Goal: Transaction & Acquisition: Purchase product/service

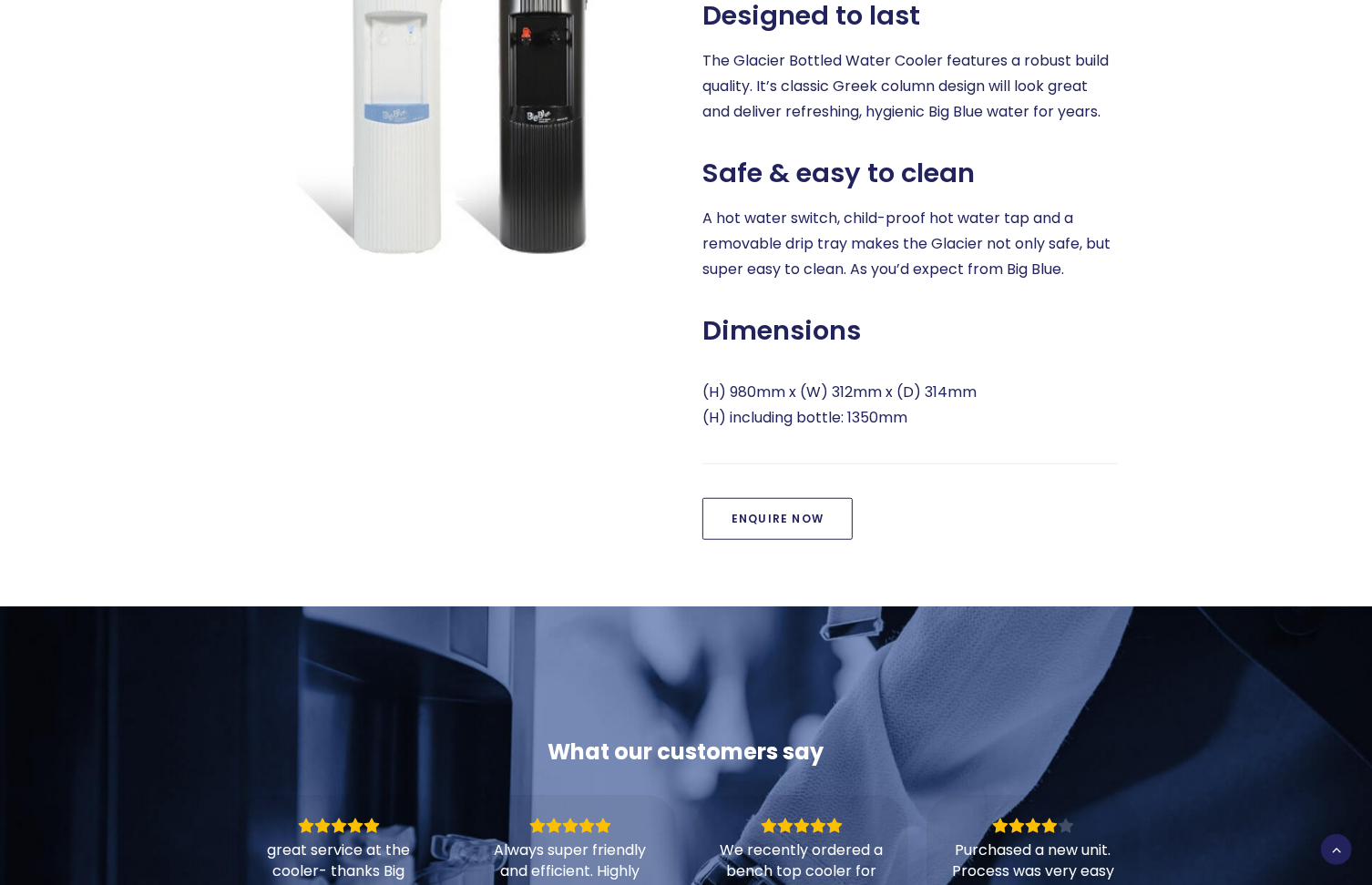
click at [761, 510] on link "Enquire Now" at bounding box center [777, 519] width 150 height 42
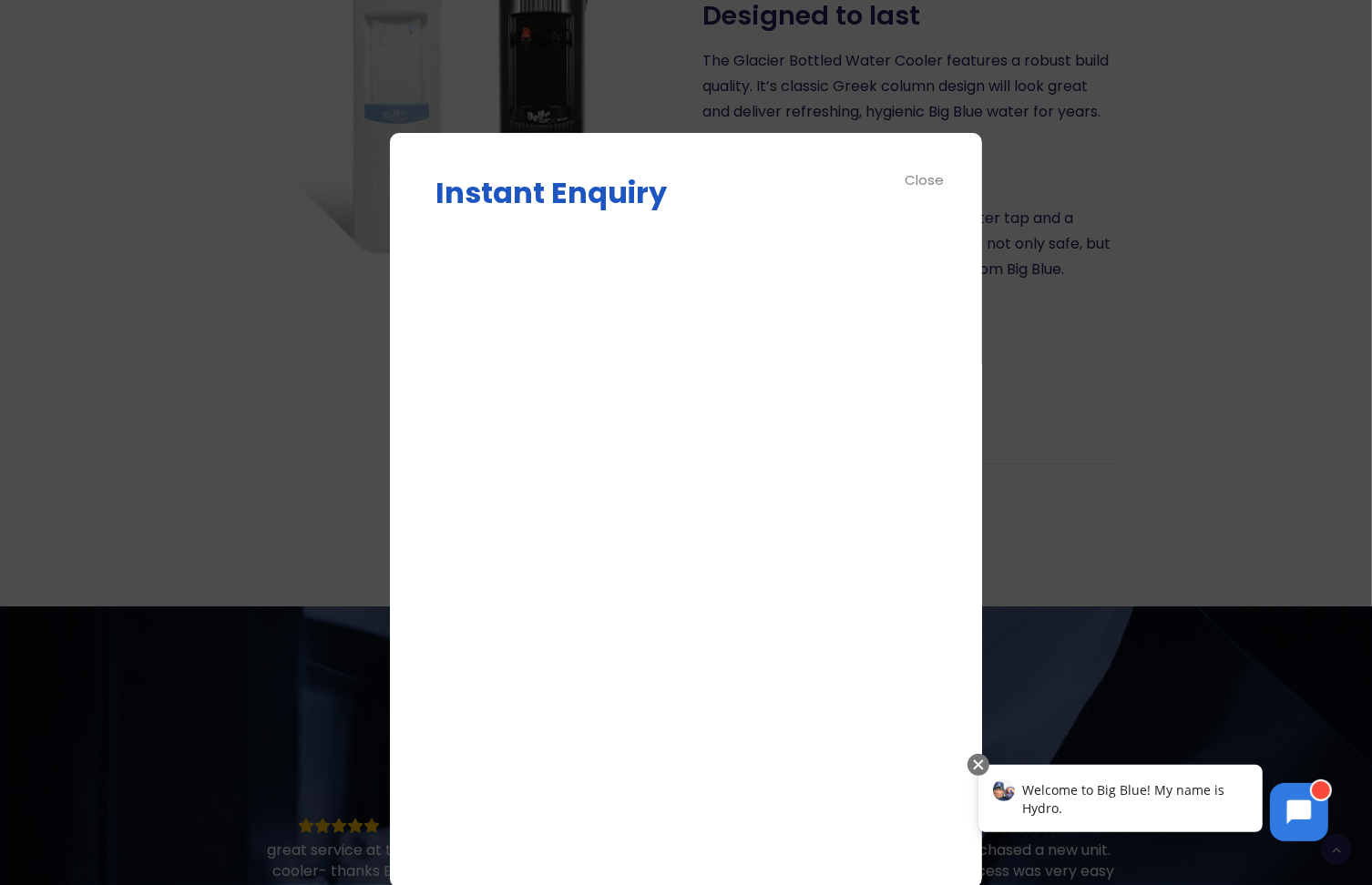
click at [926, 181] on div "Close" at bounding box center [925, 179] width 41 height 21
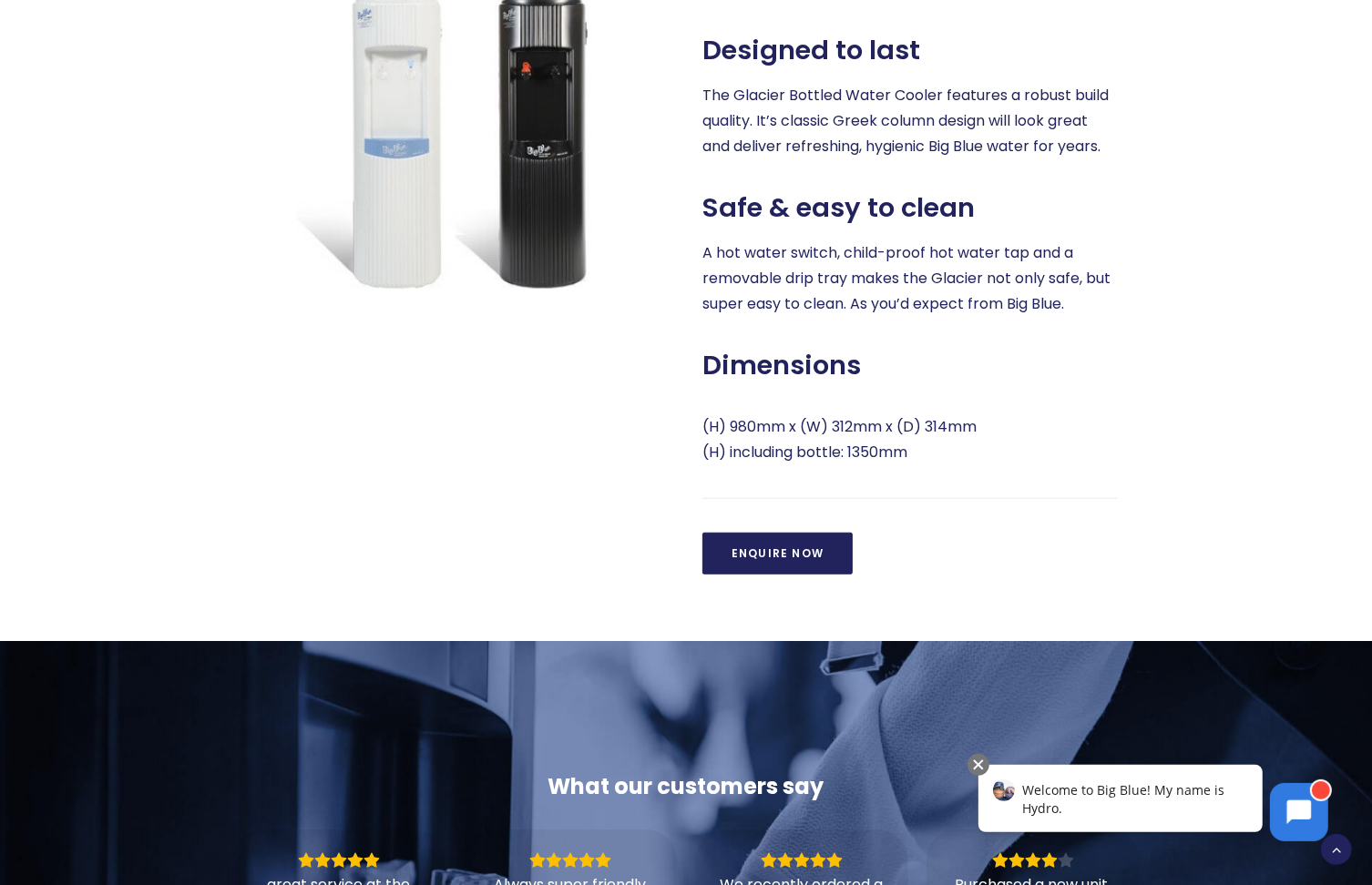
scroll to position [1022, 0]
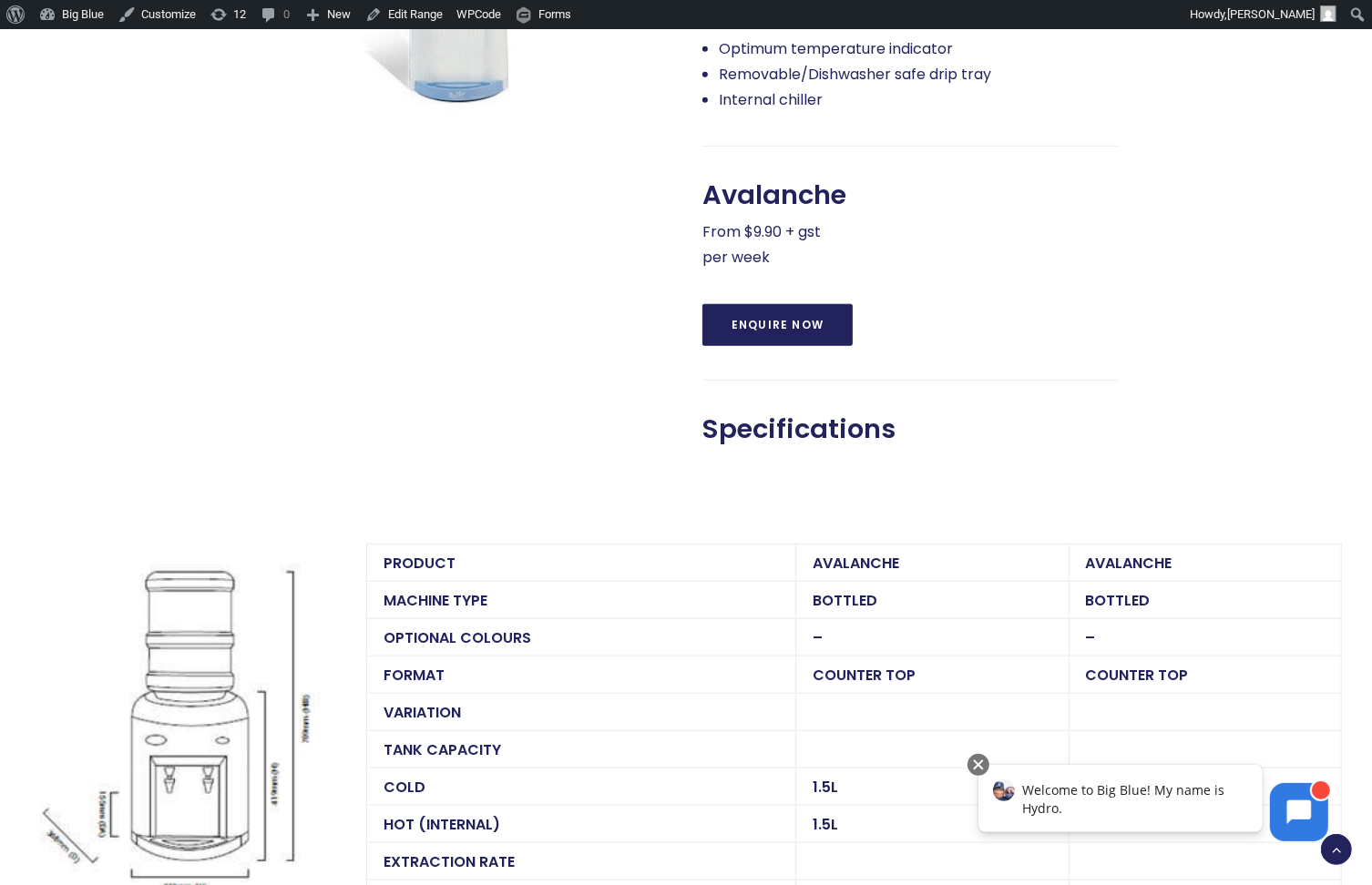
scroll to position [1116, 0]
click at [778, 430] on span "Specifications" at bounding box center [799, 428] width 193 height 32
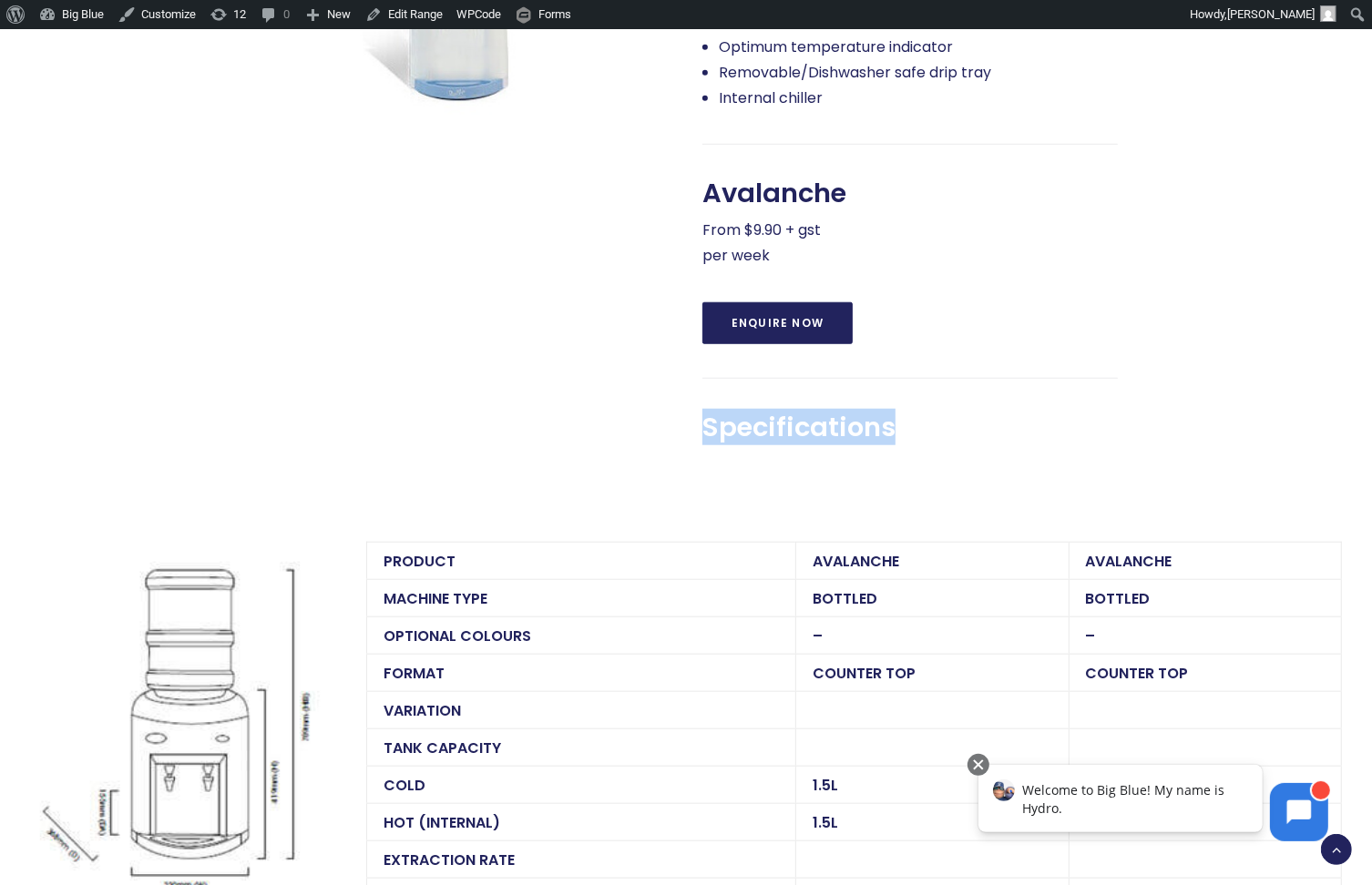
click at [778, 430] on span "Specifications" at bounding box center [799, 428] width 193 height 32
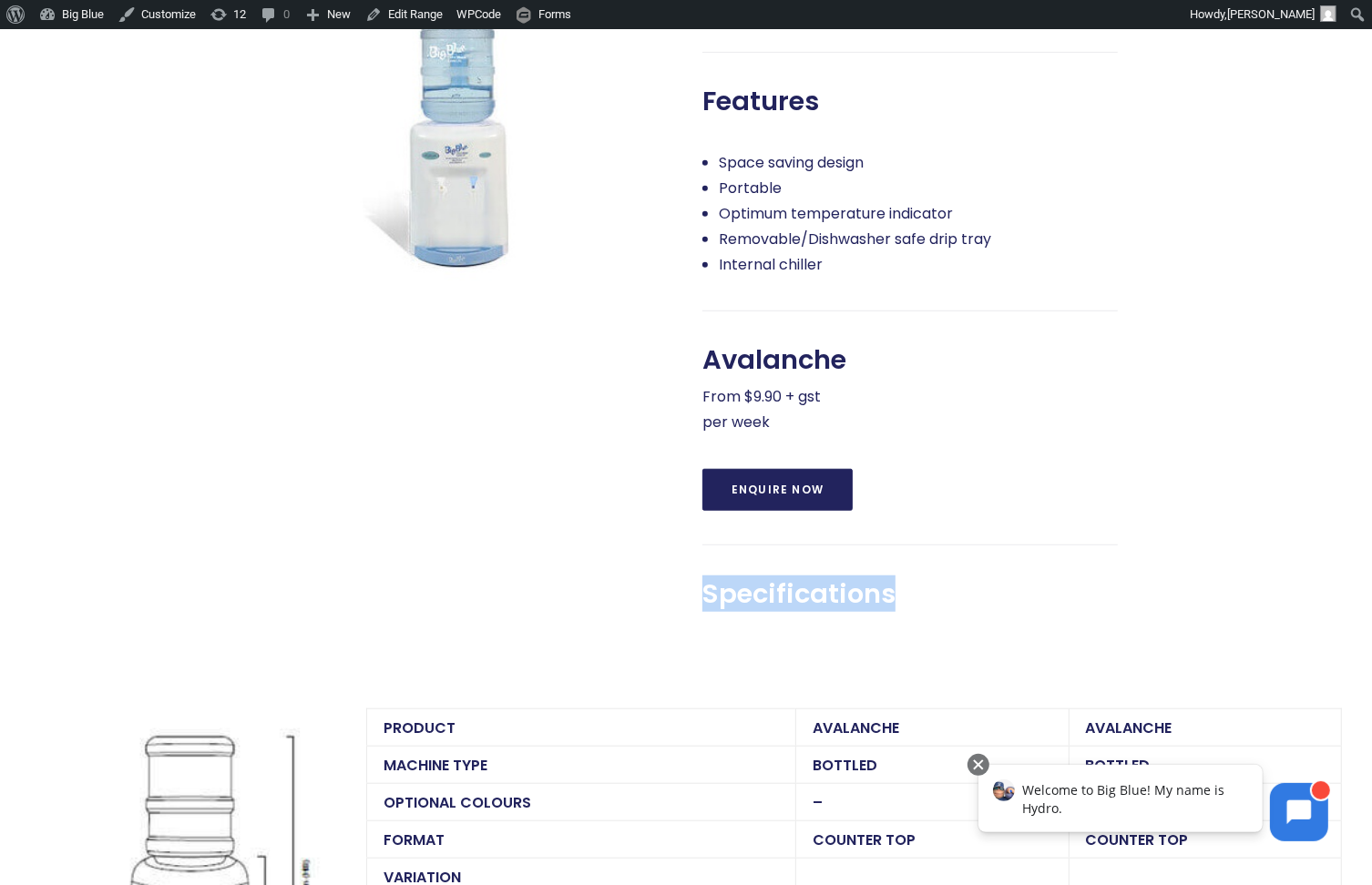
scroll to position [0, 0]
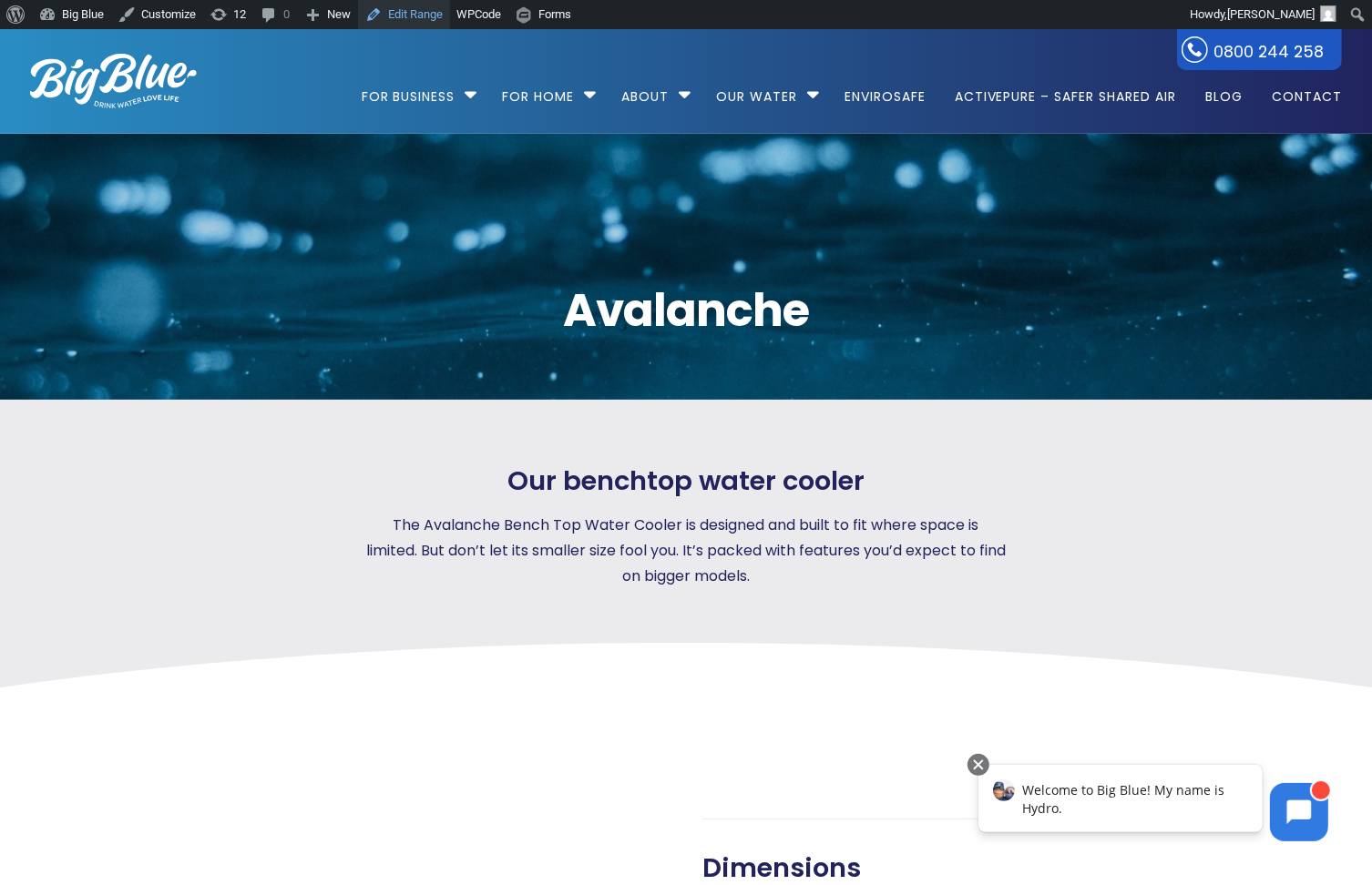
click at [402, 15] on link "Edit Range" at bounding box center [404, 14] width 92 height 29
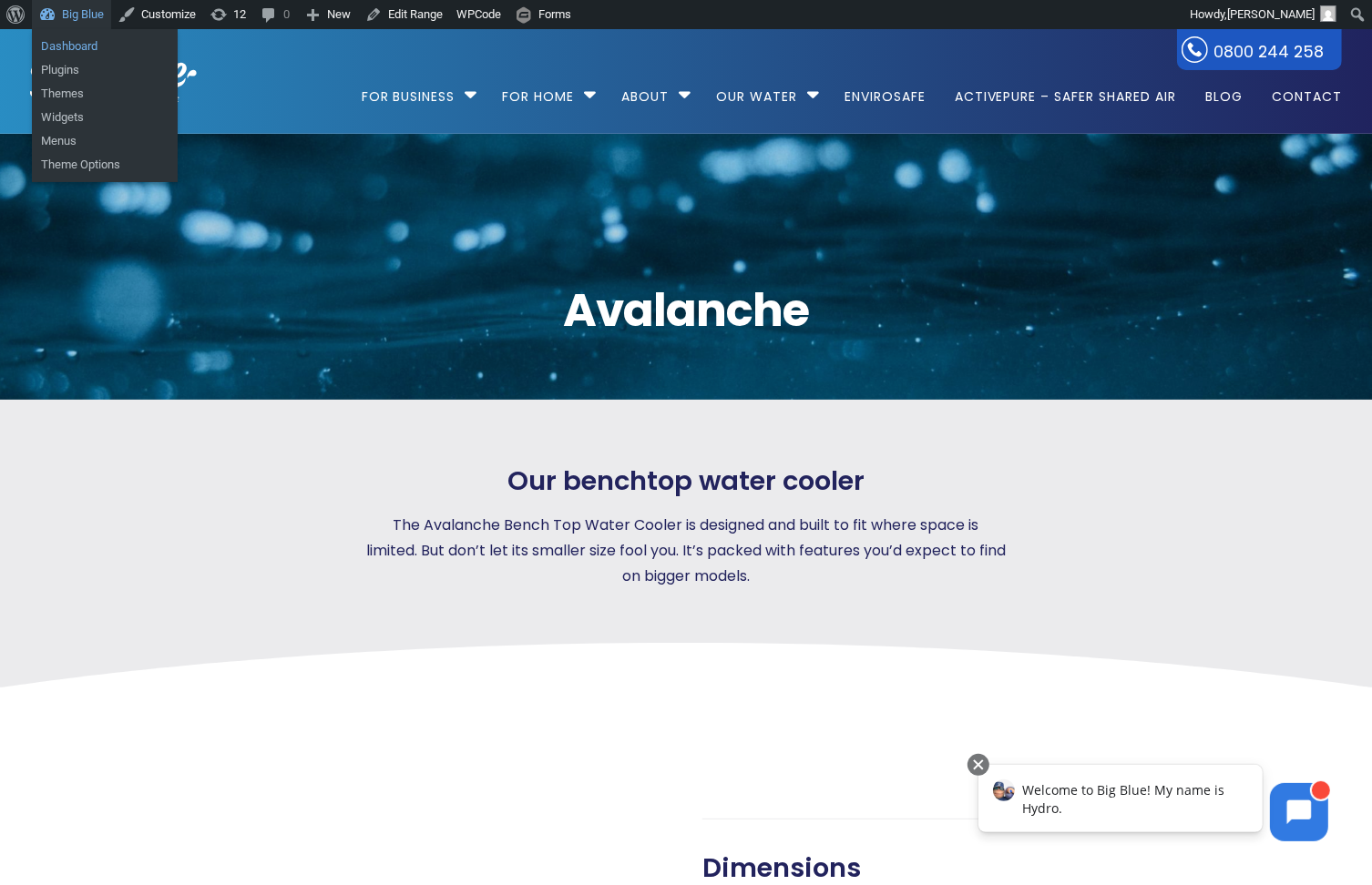
click at [62, 50] on link "Dashboard" at bounding box center [105, 47] width 145 height 24
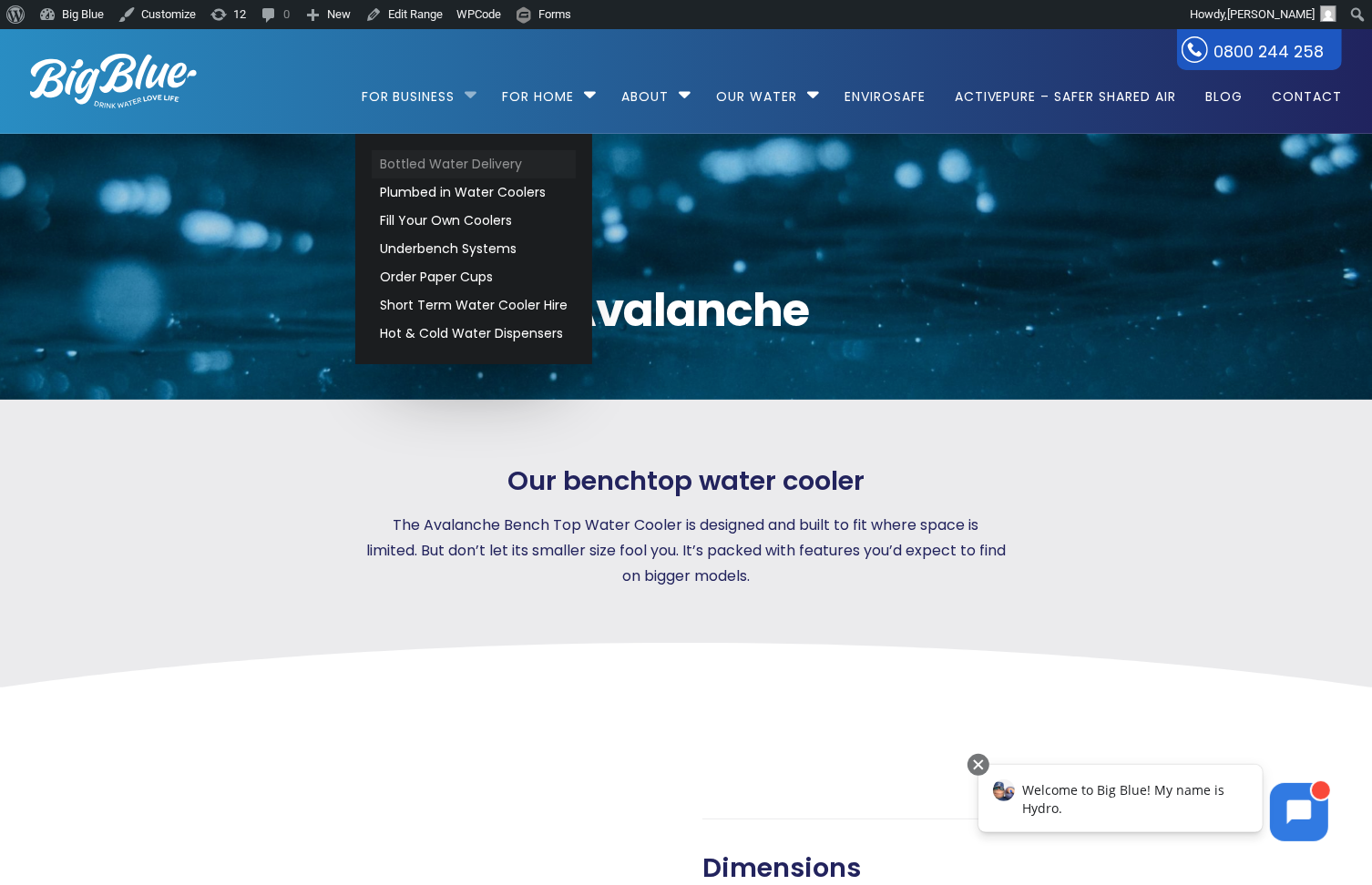
click at [399, 162] on link "Bottled Water Delivery" at bounding box center [473, 164] width 204 height 28
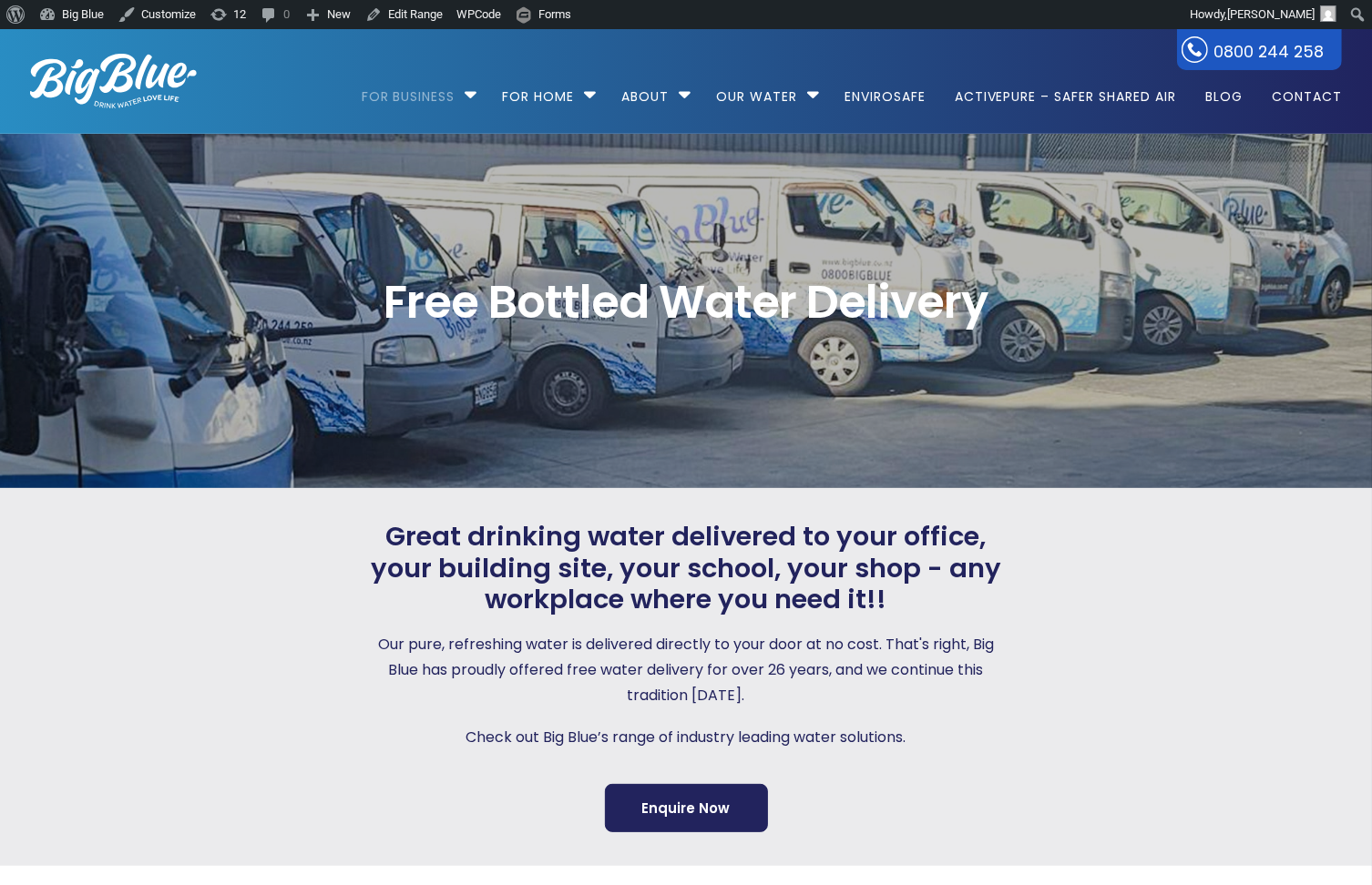
click at [737, 280] on span "Free Bottled Water Delivery" at bounding box center [685, 303] width 1311 height 46
click at [885, 292] on span "Free Bottled Water Delivery" at bounding box center [685, 303] width 1311 height 46
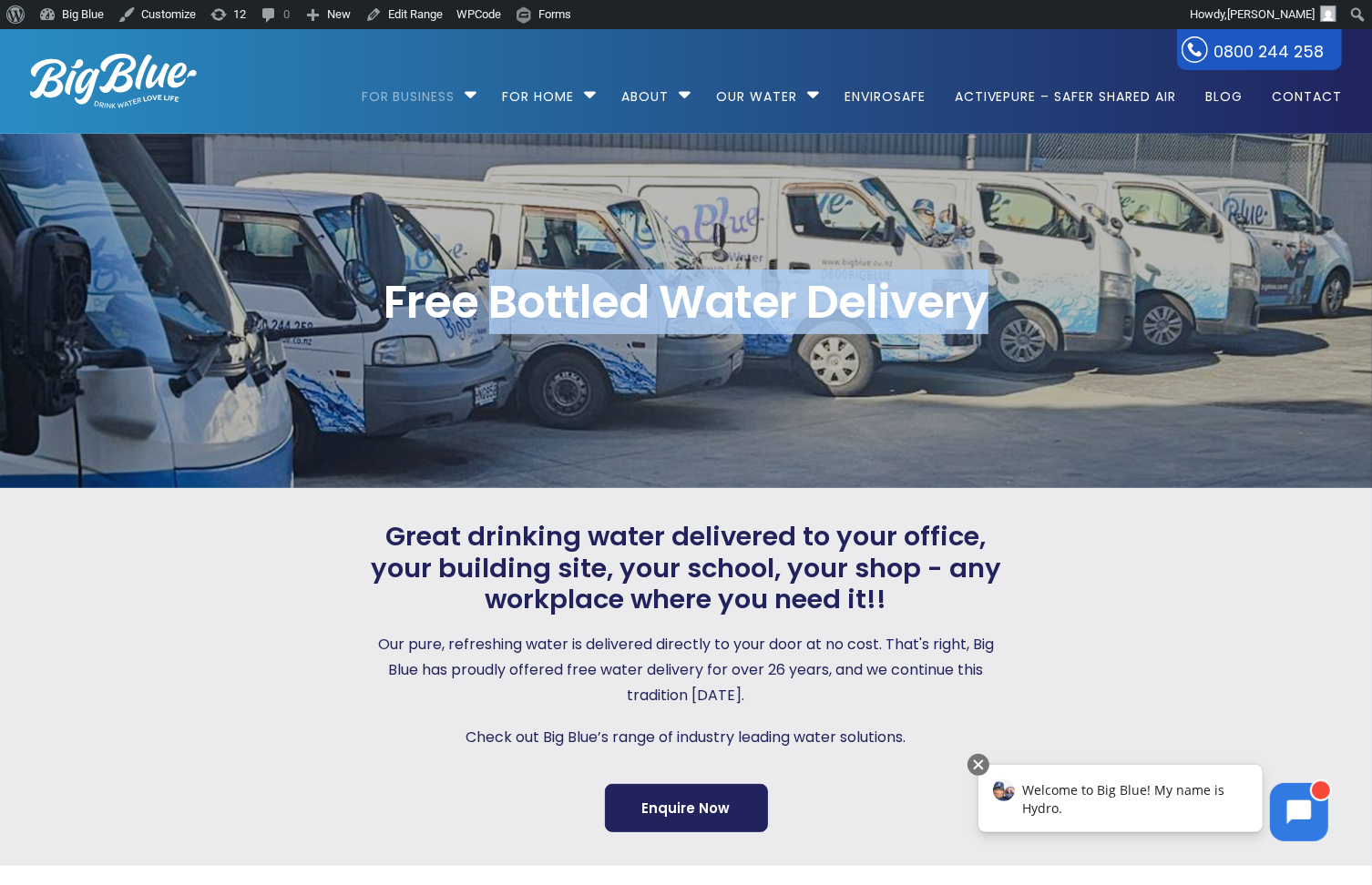
drag, startPoint x: 987, startPoint y: 298, endPoint x: 505, endPoint y: 294, distance: 482.0
click at [499, 298] on span "Free Bottled Water Delivery" at bounding box center [685, 303] width 1311 height 46
copy span "Bottled Water Delivery"
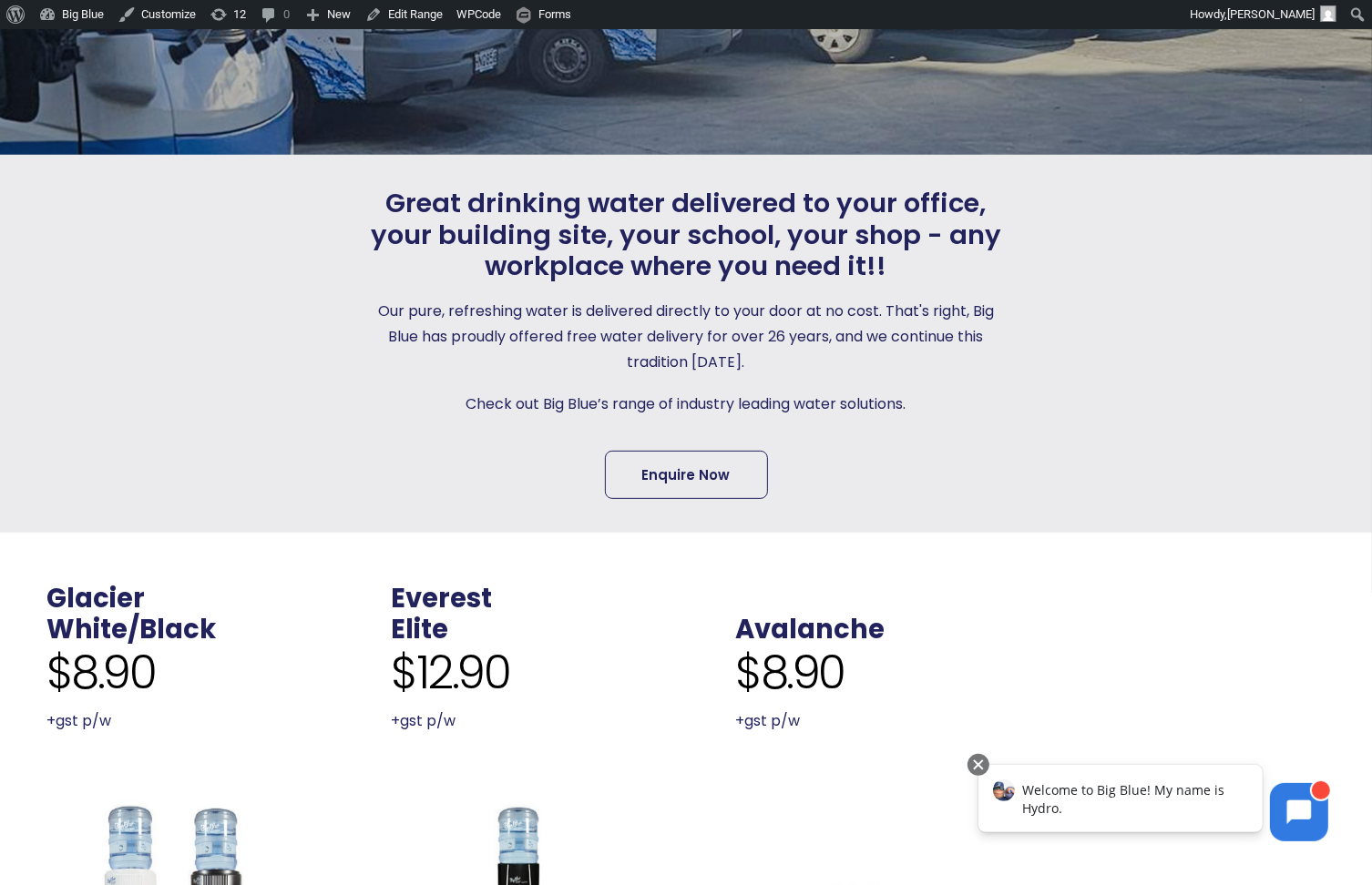
click at [684, 476] on link "Enquire Now" at bounding box center [686, 475] width 163 height 48
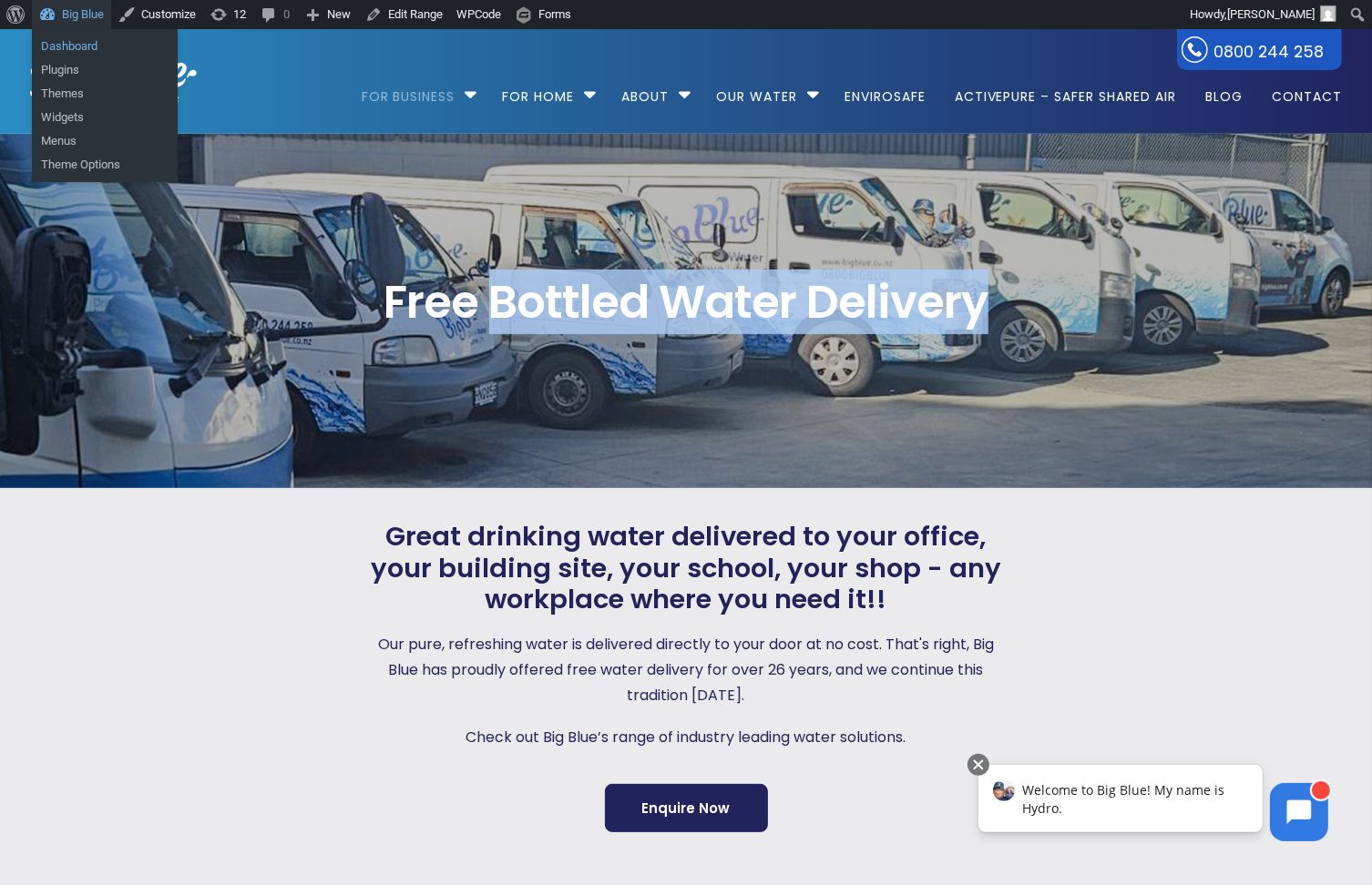
click at [61, 41] on link "Dashboard" at bounding box center [105, 47] width 145 height 24
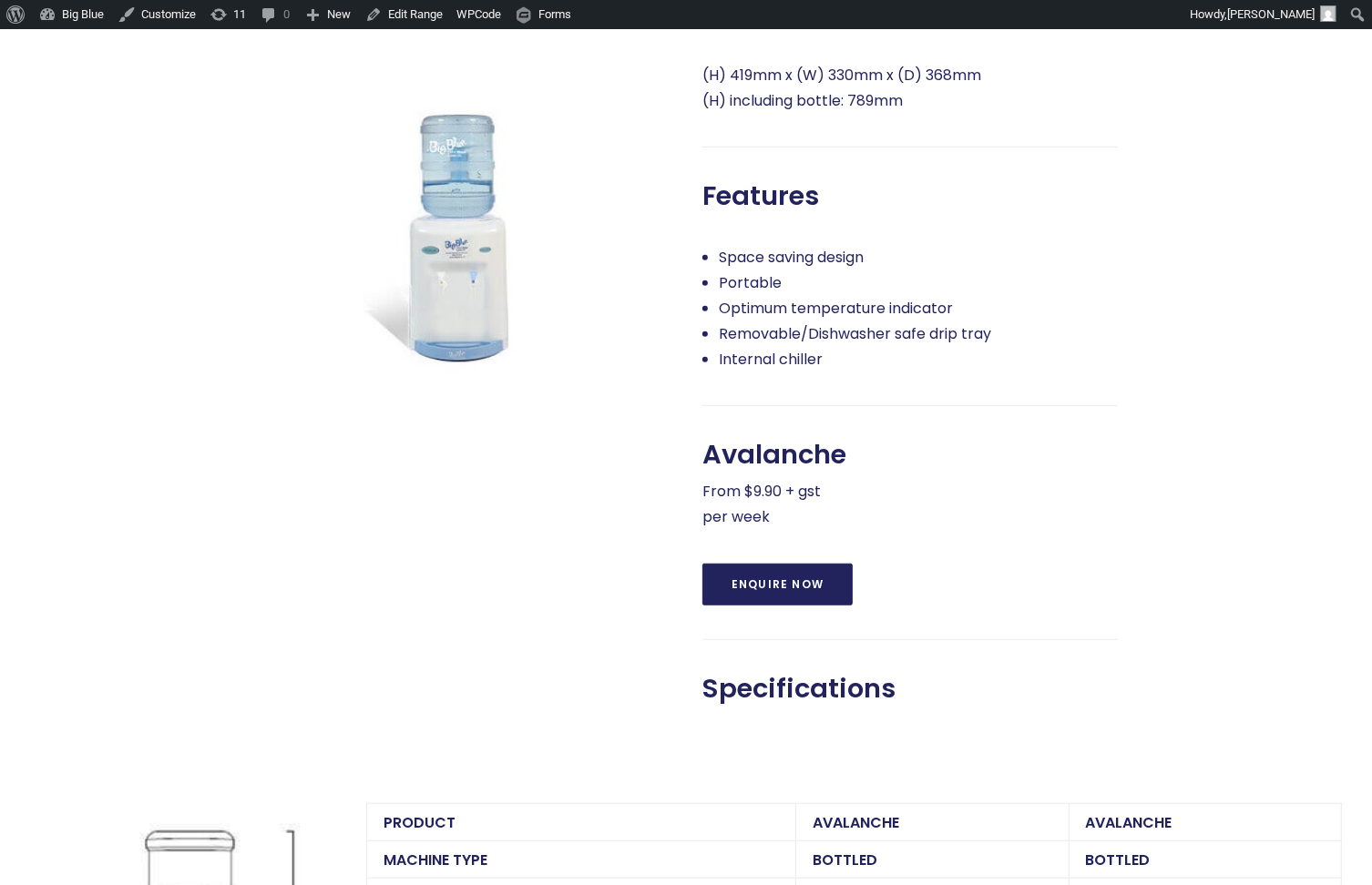
scroll to position [922, 0]
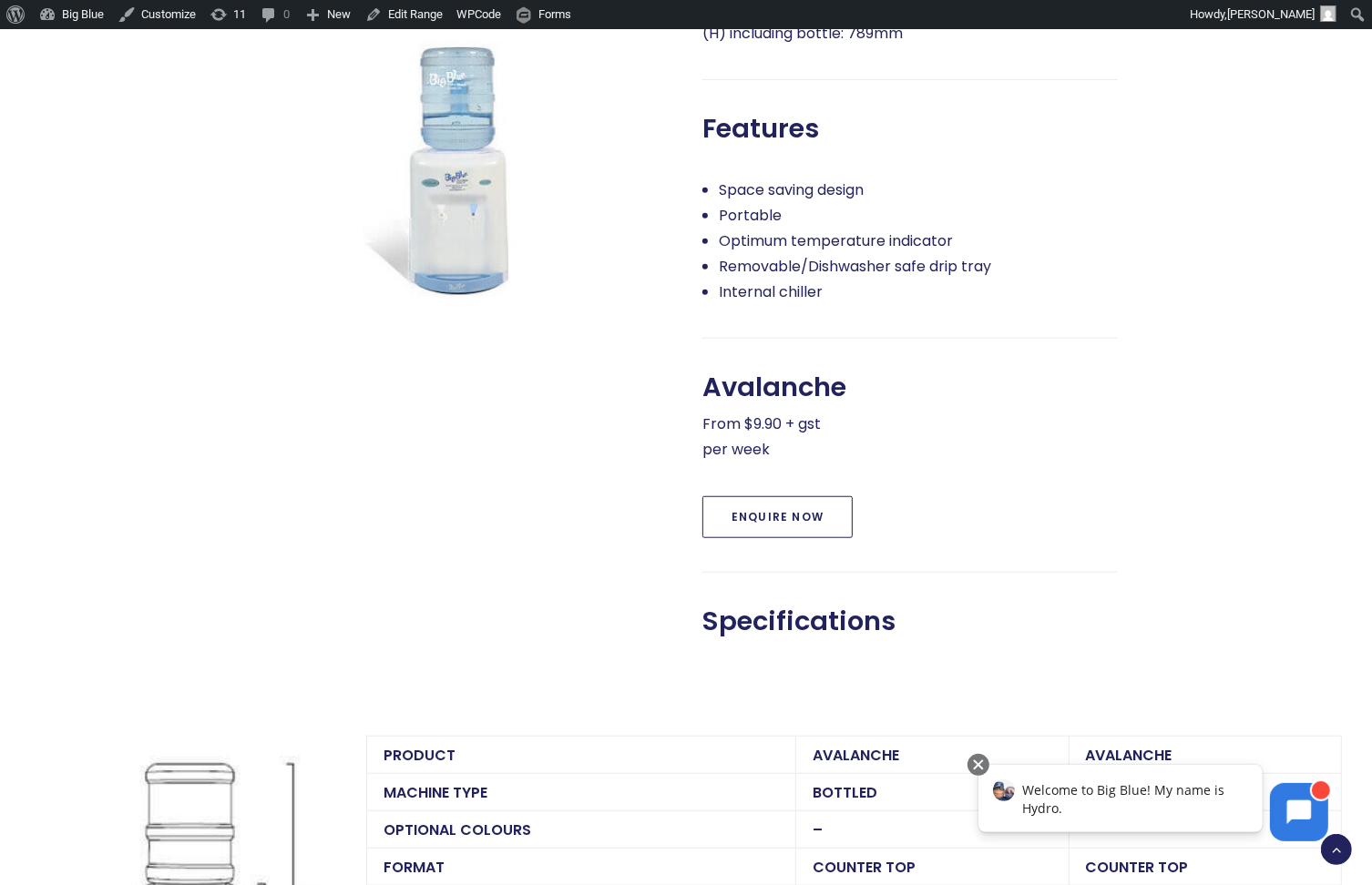
click at [740, 510] on link "Enquire Now" at bounding box center [777, 518] width 150 height 42
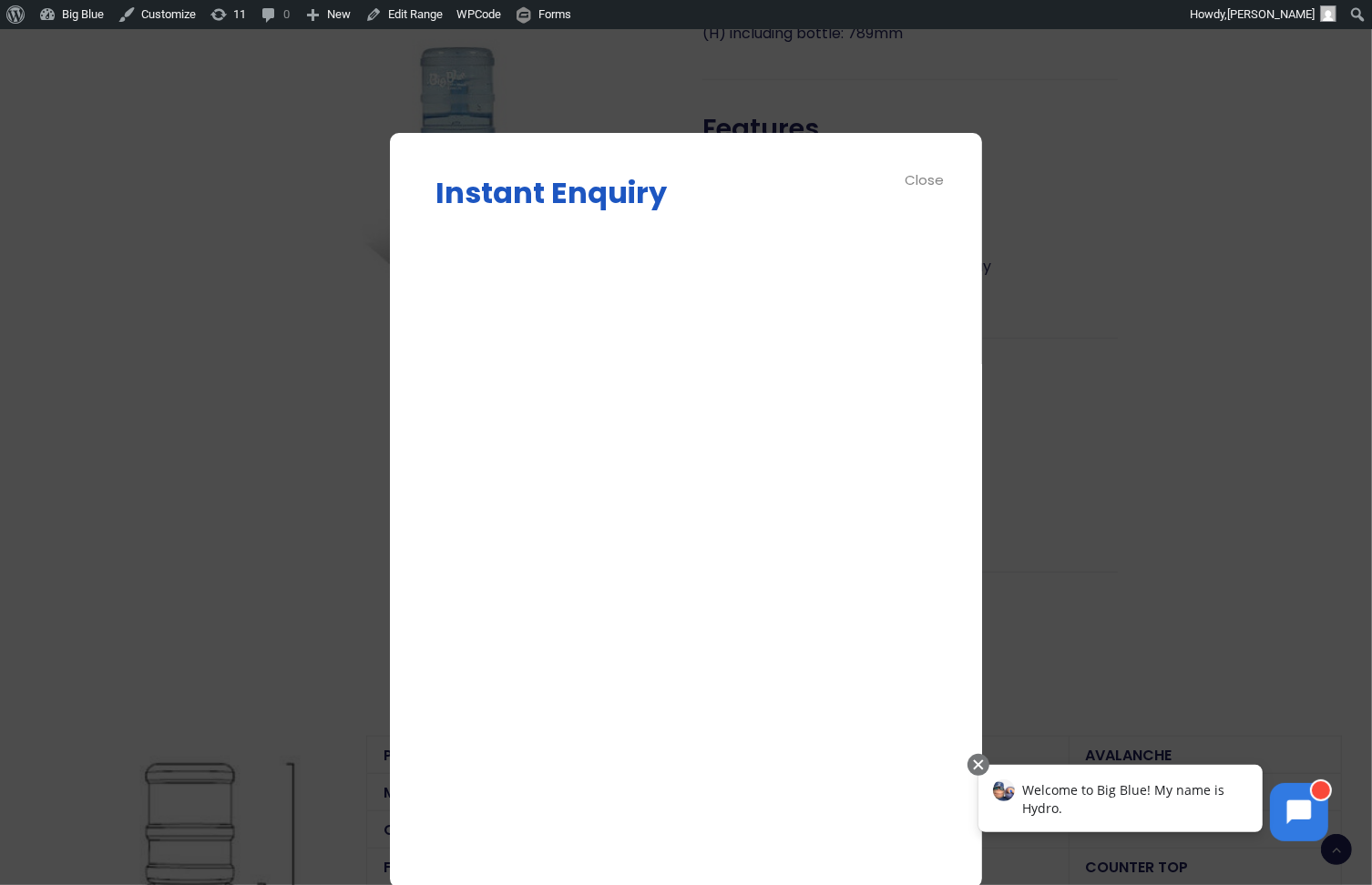
click at [916, 177] on div "Close" at bounding box center [925, 179] width 41 height 21
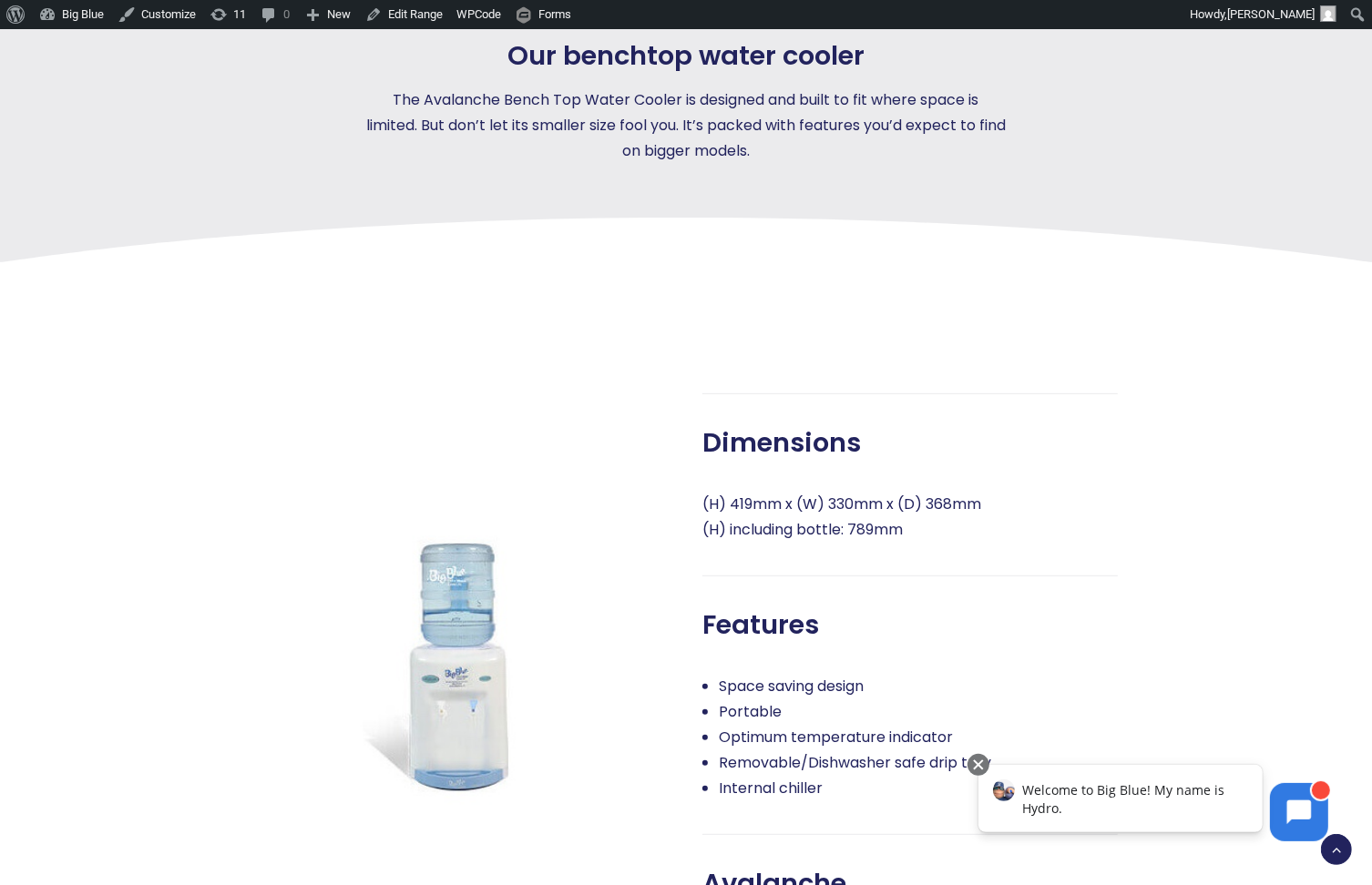
scroll to position [0, 0]
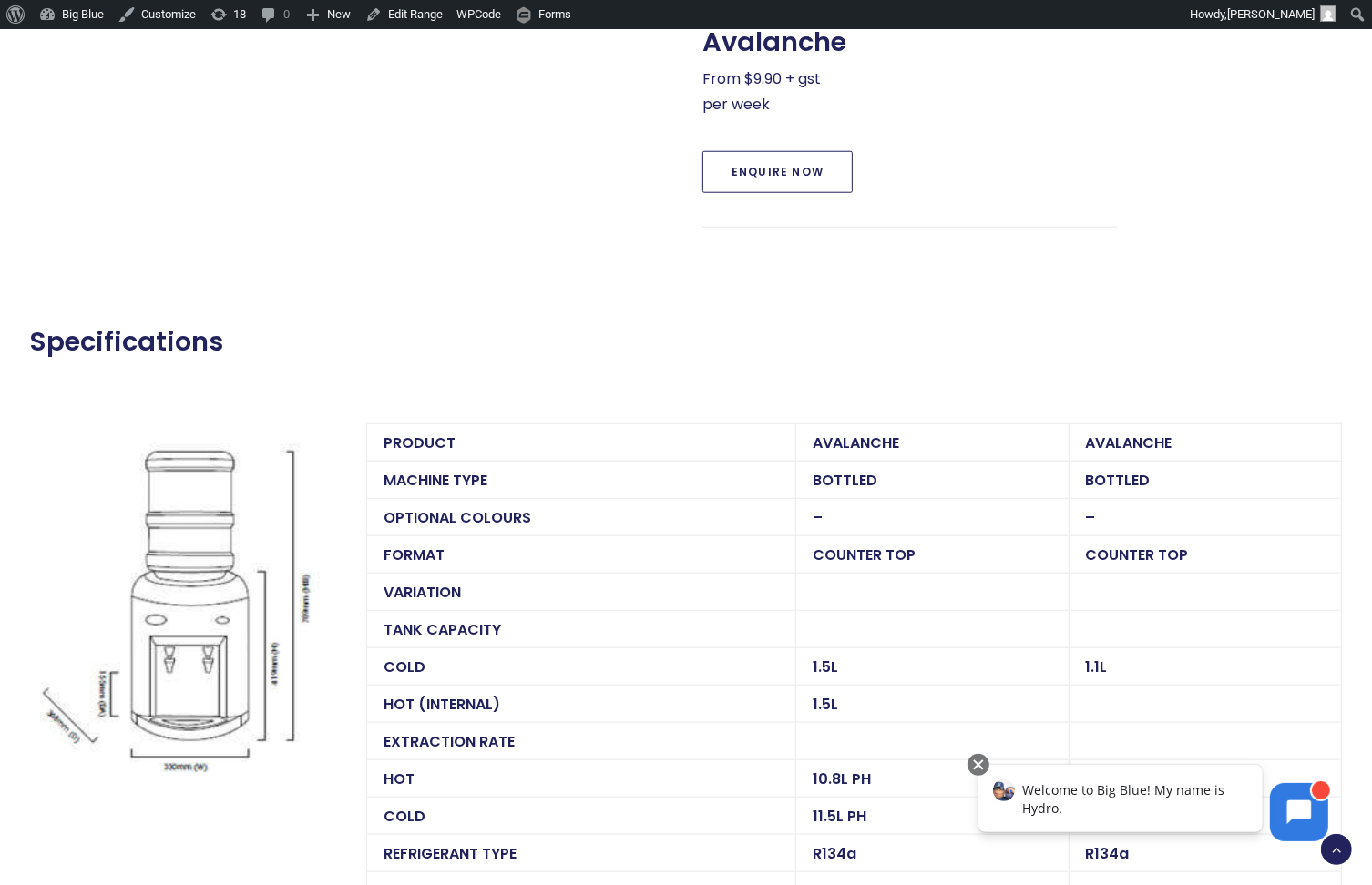
click at [787, 167] on link "Enquire Now" at bounding box center [777, 172] width 150 height 42
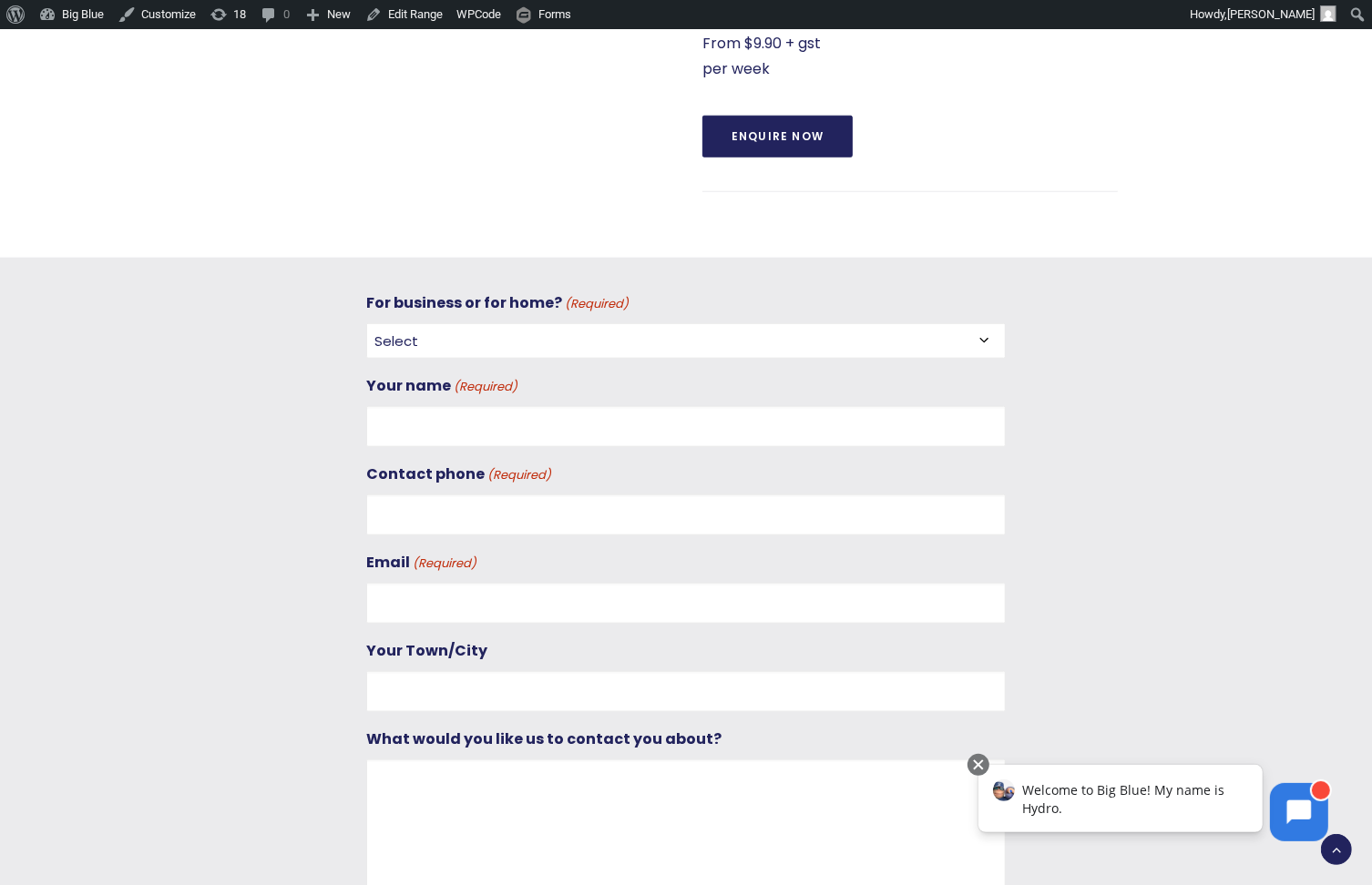
scroll to position [1284, 0]
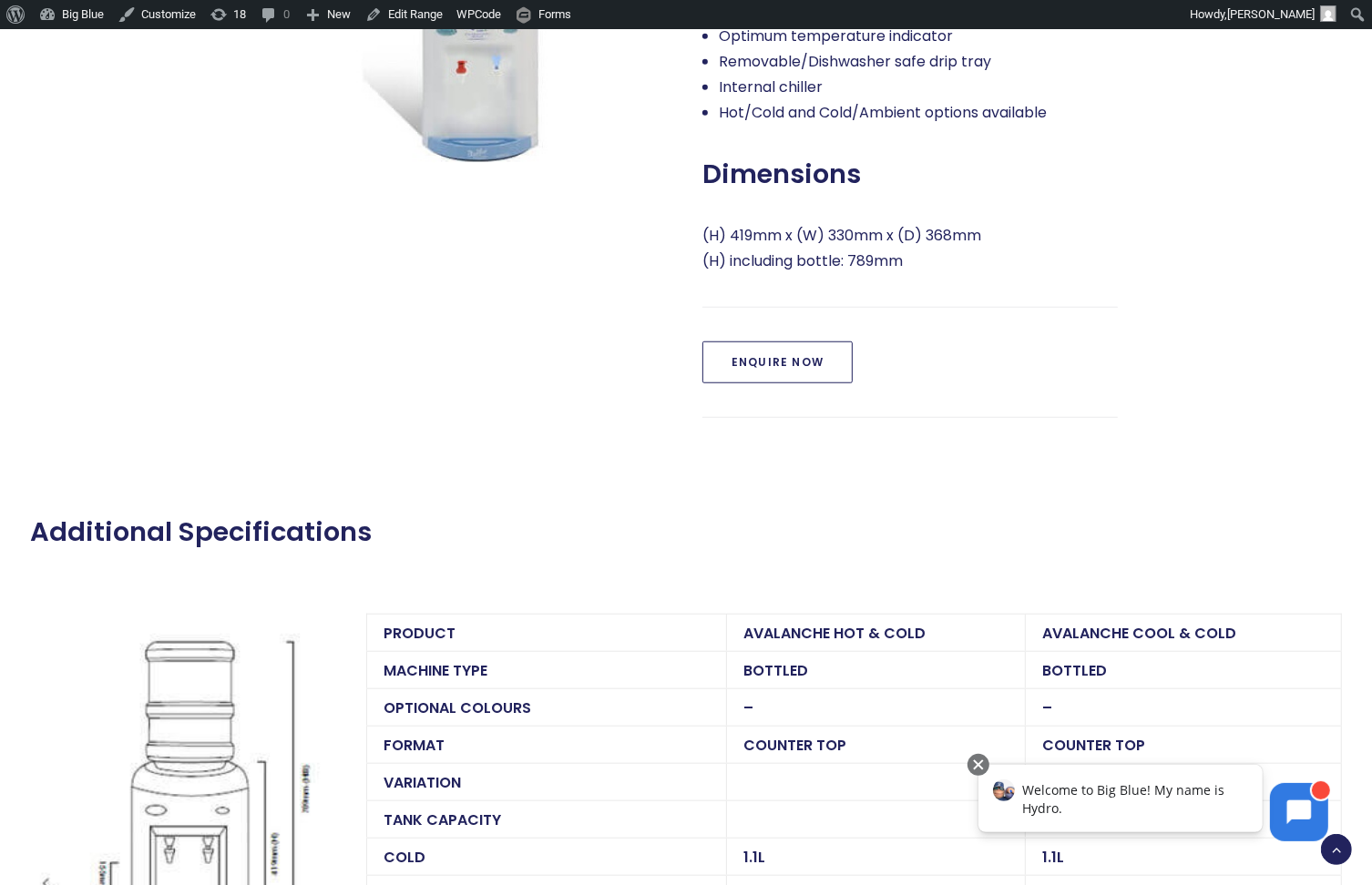
click at [765, 359] on link "Enquire Now" at bounding box center [777, 362] width 150 height 42
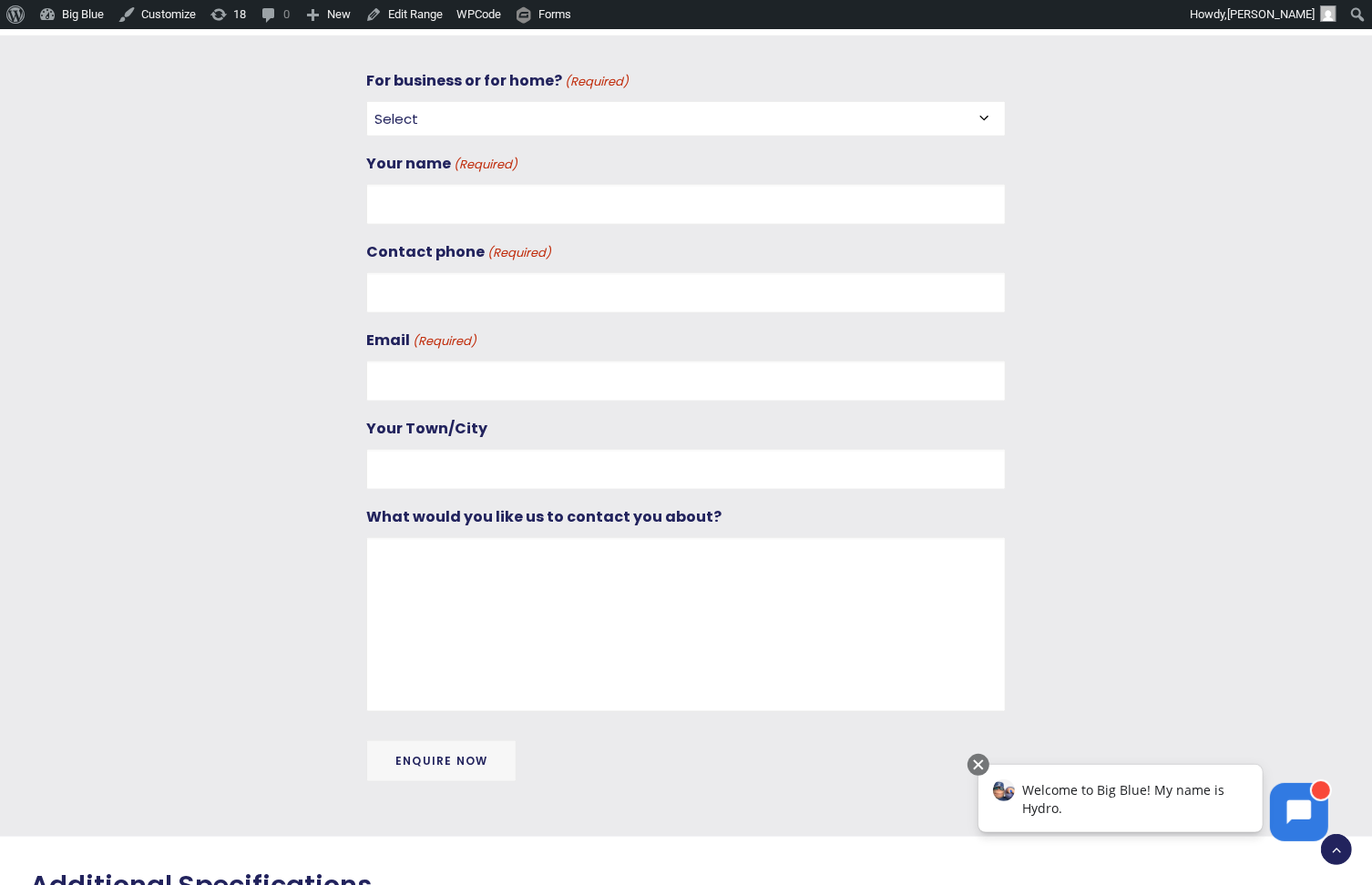
scroll to position [1494, 0]
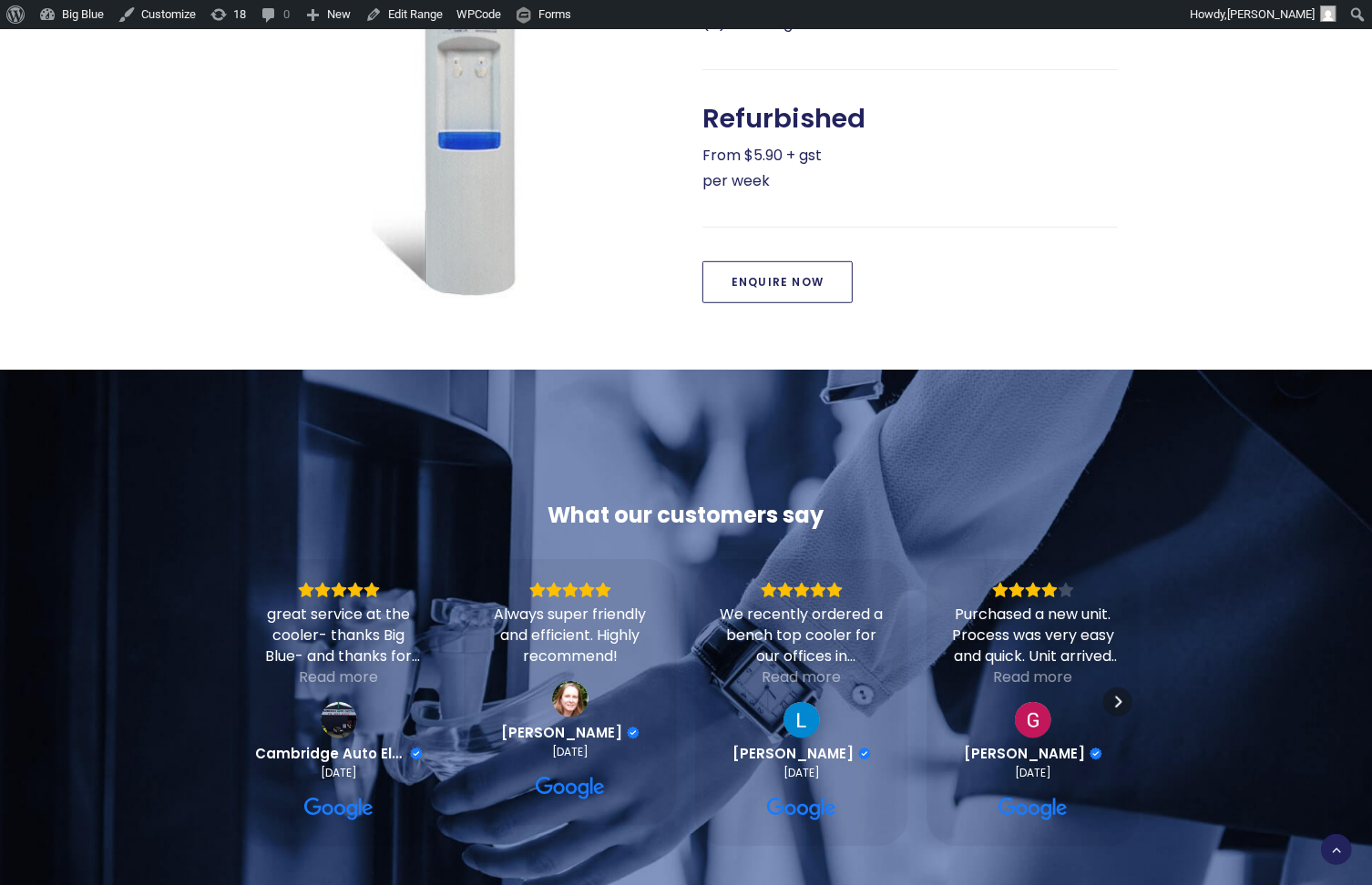
click at [804, 288] on link "Enquire Now" at bounding box center [777, 283] width 150 height 42
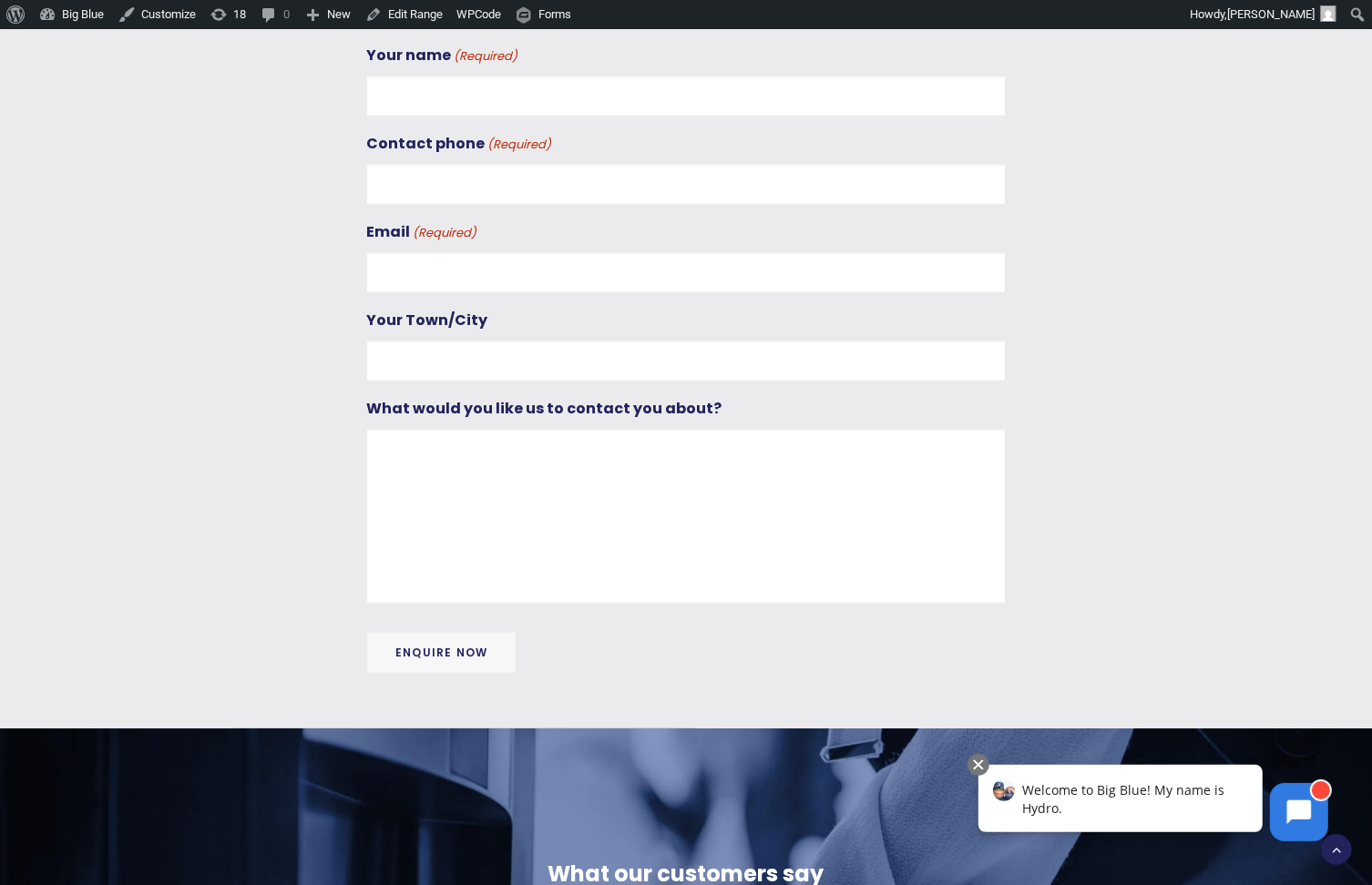
scroll to position [1343, 0]
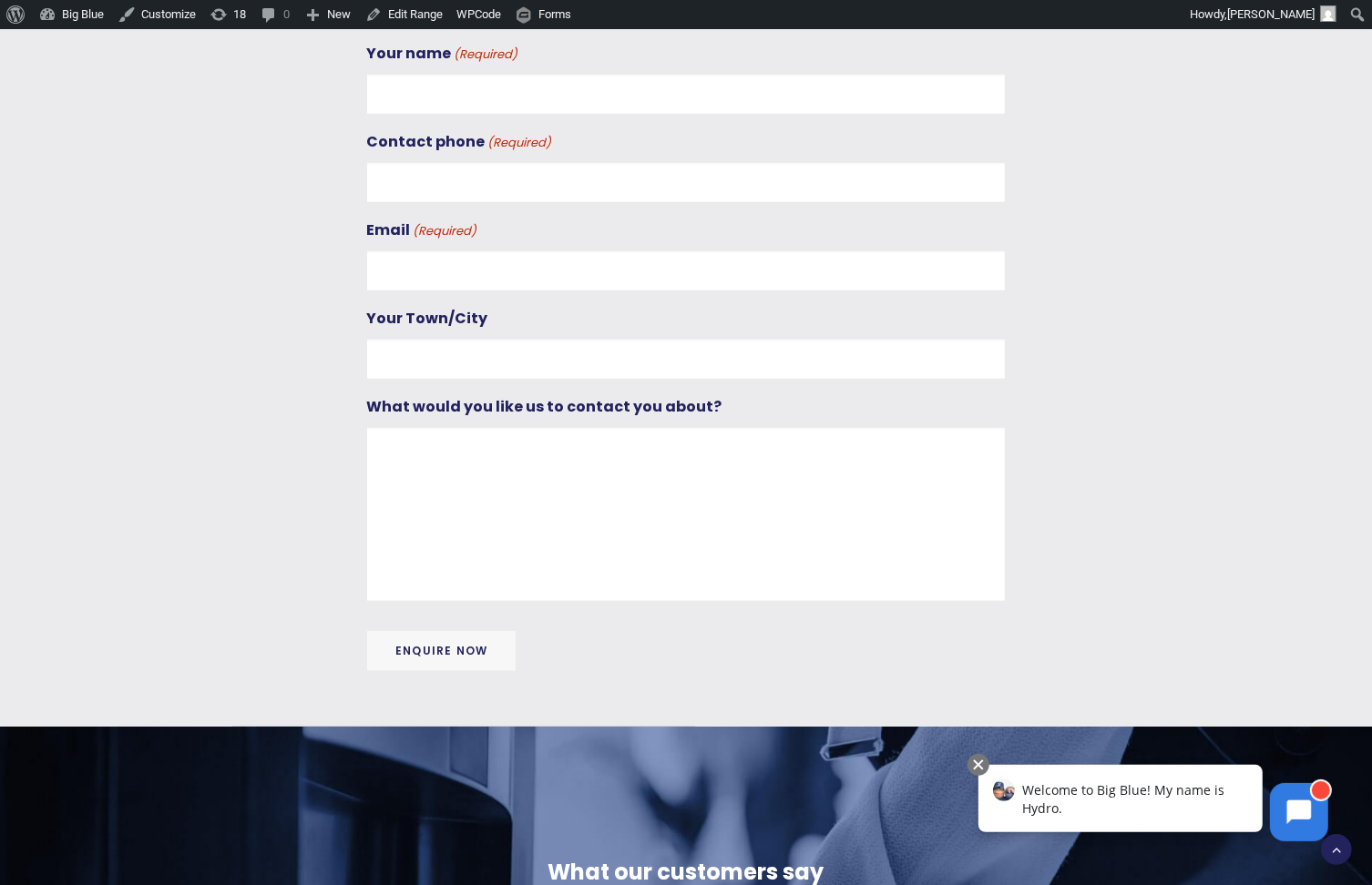
click at [442, 634] on input "Enquire Now" at bounding box center [441, 651] width 150 height 42
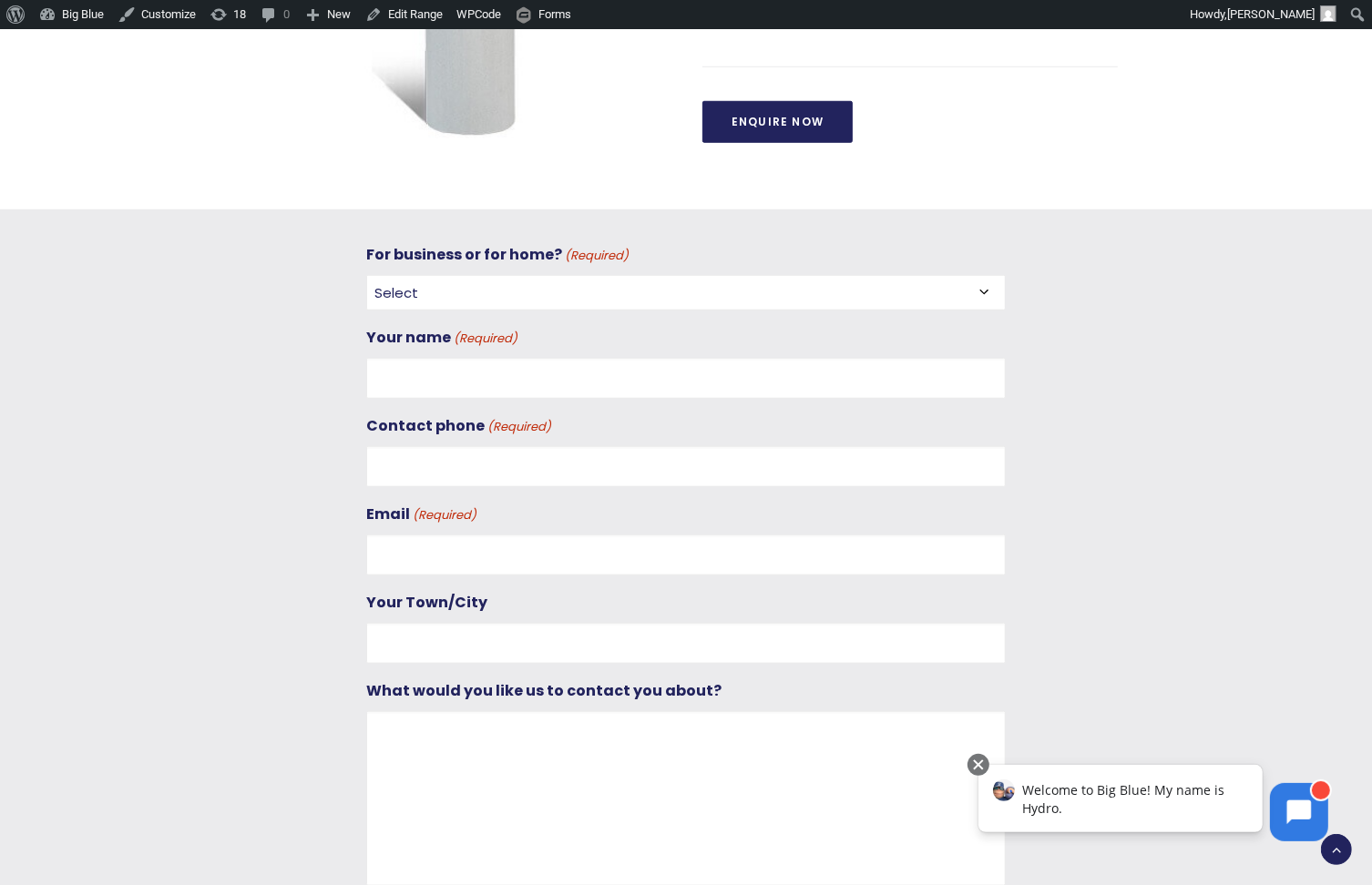
scroll to position [1056, 0]
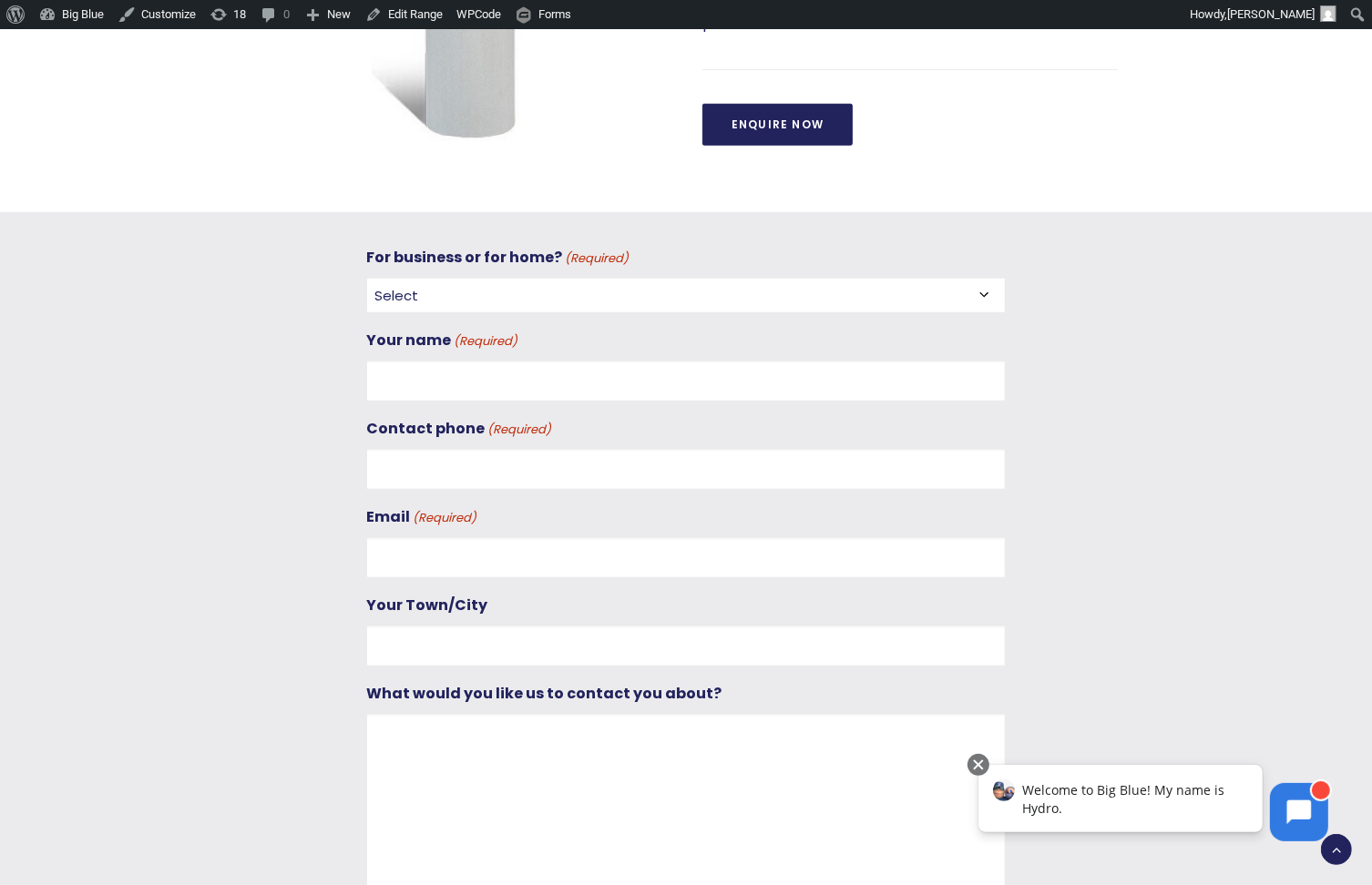
click at [588, 282] on select "Select For Business For Home" at bounding box center [686, 296] width 639 height 36
select select "For Business"
click at [366, 278] on select "Select For Business For Home" at bounding box center [686, 296] width 639 height 36
click at [591, 382] on input "Your name (Required)" at bounding box center [686, 380] width 639 height 41
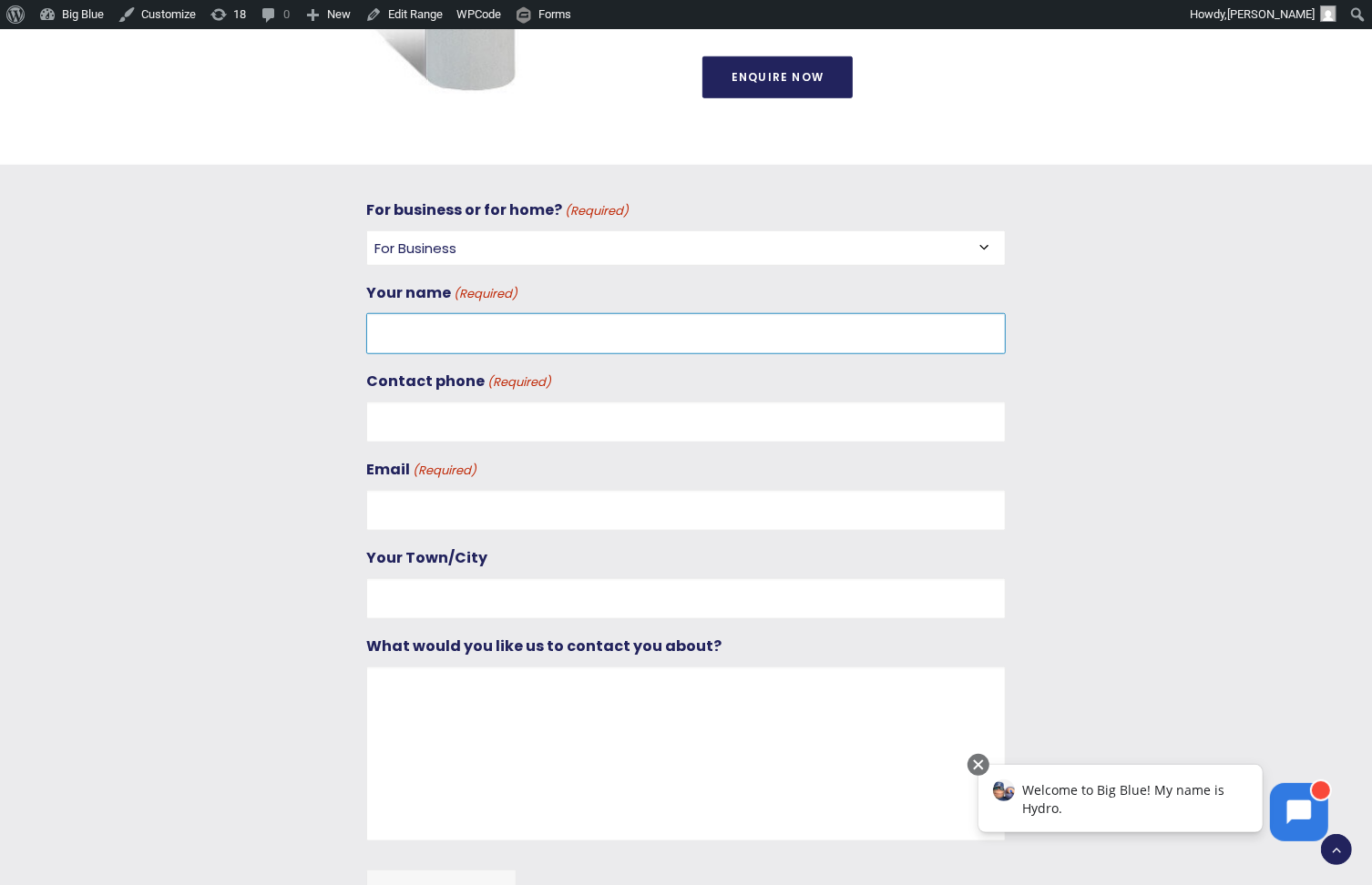
scroll to position [1108, 0]
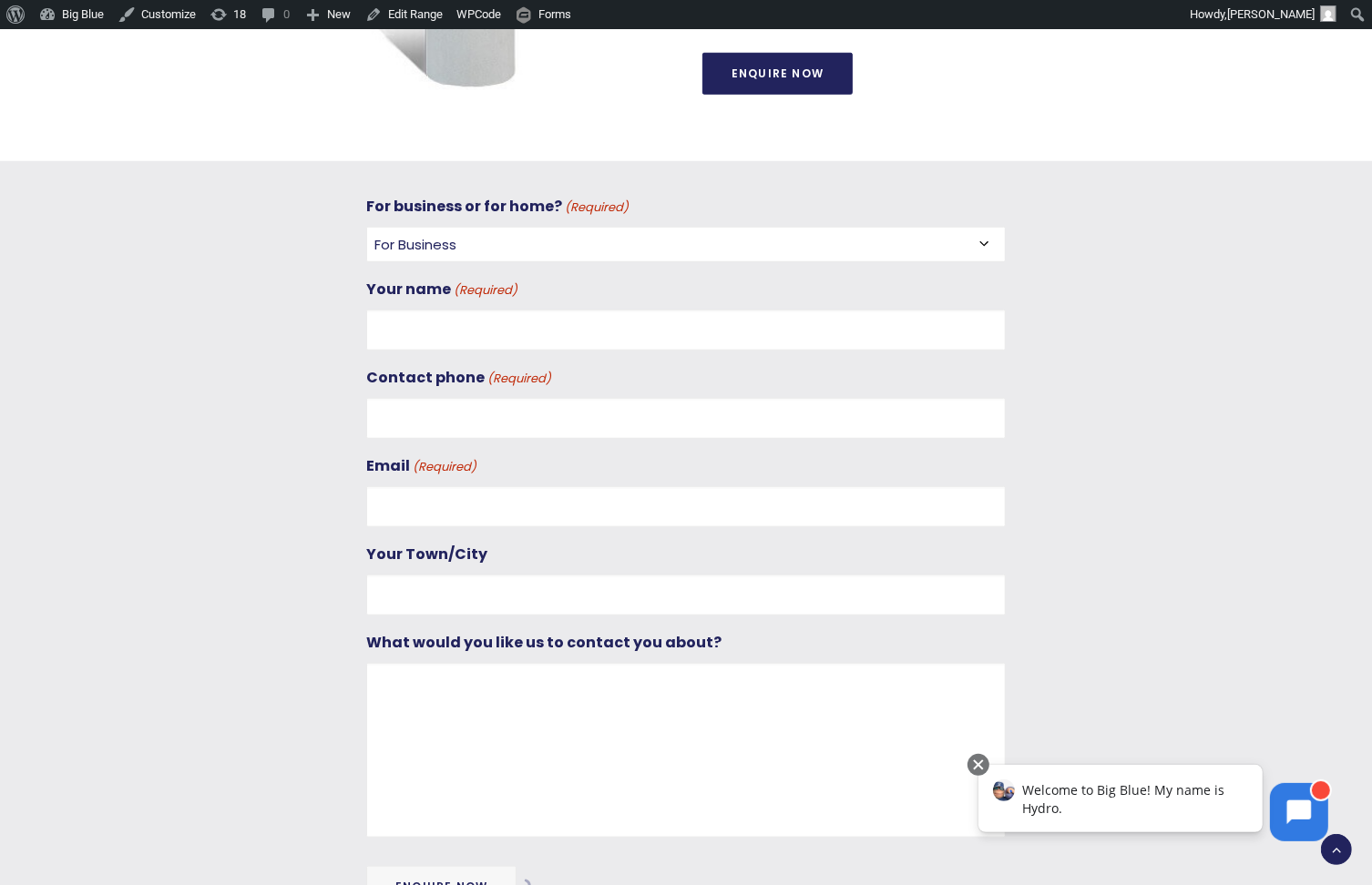
click at [1207, 375] on div at bounding box center [1174, 561] width 337 height 736
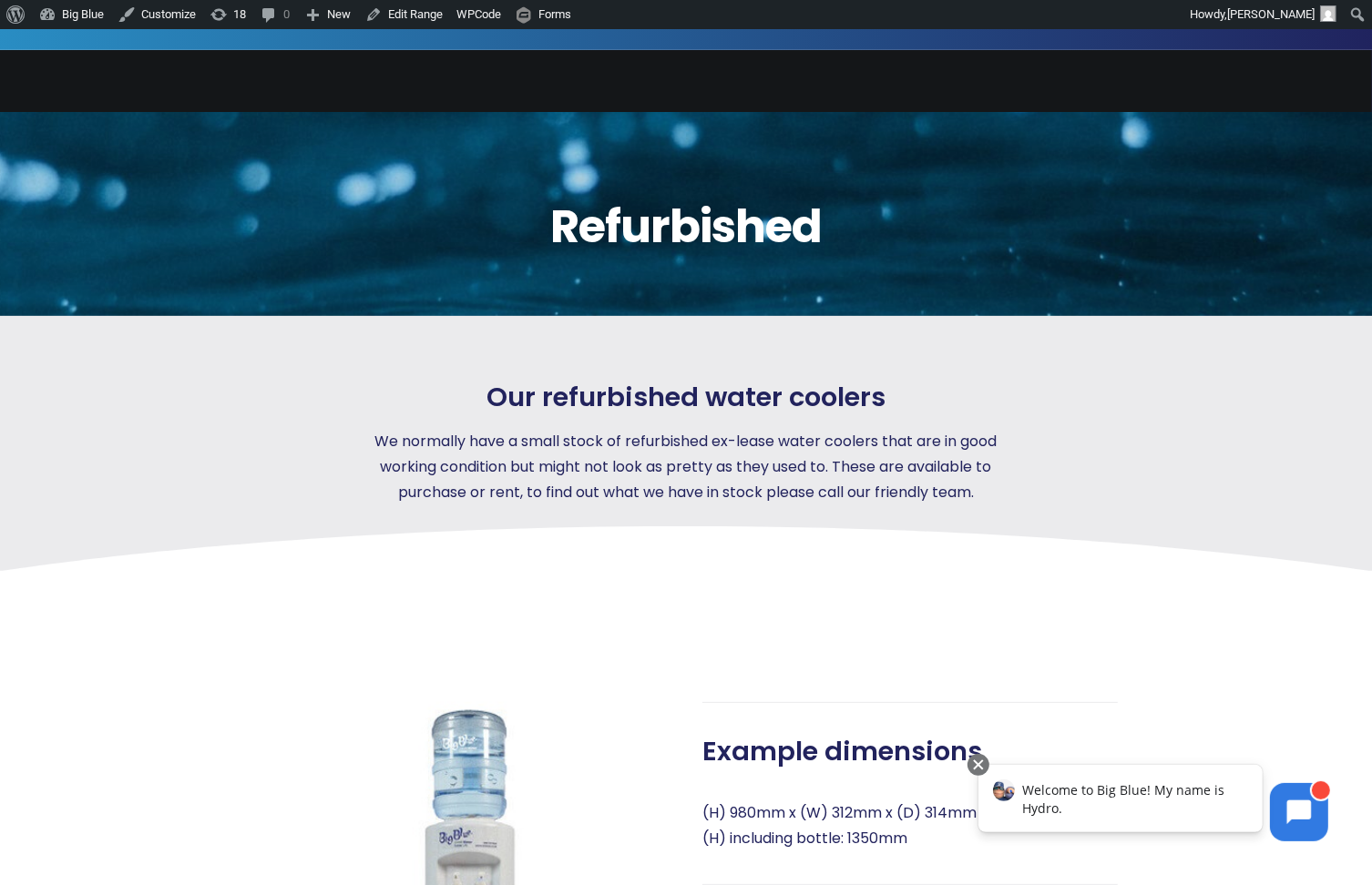
scroll to position [0, 0]
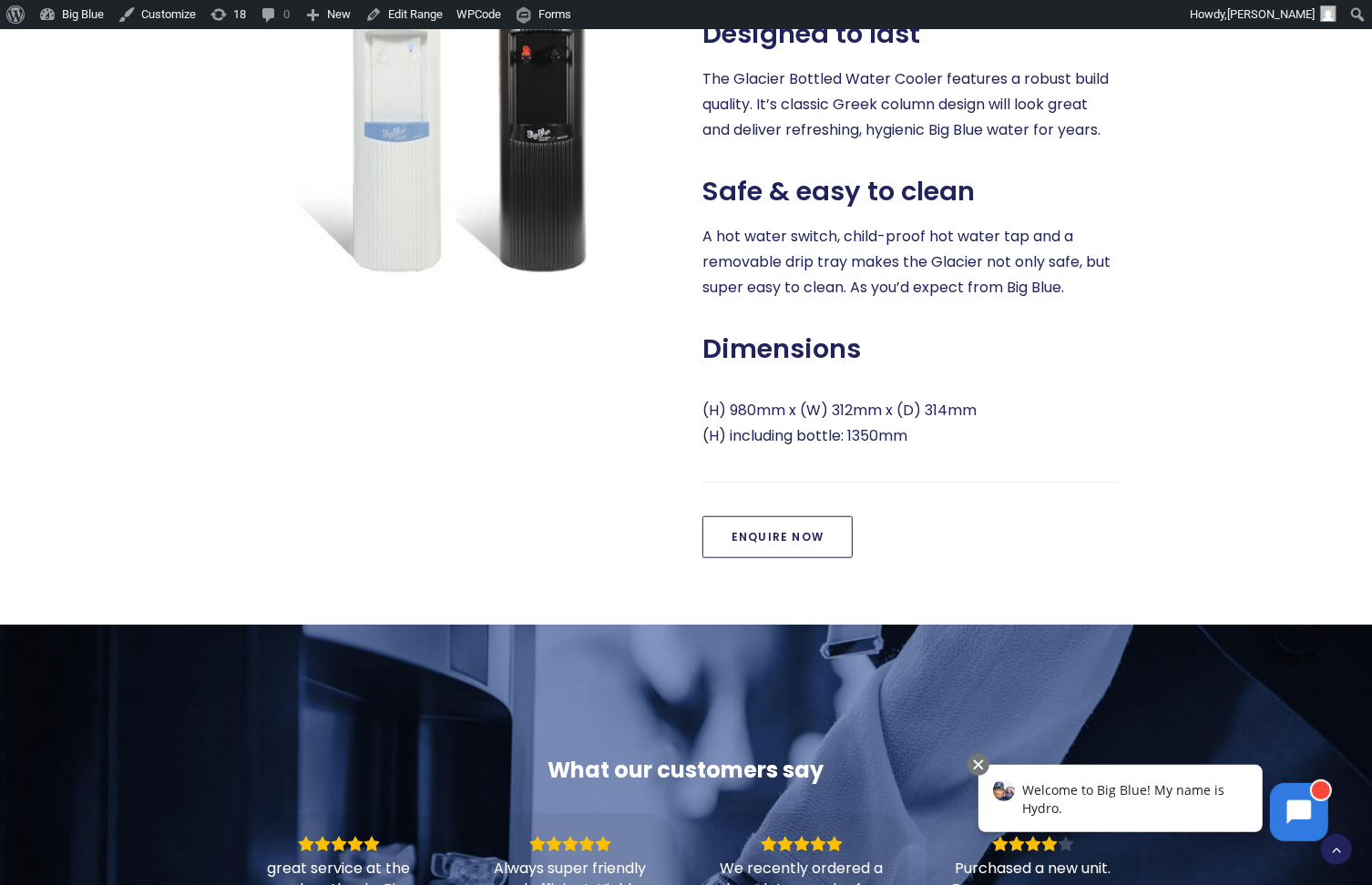
click at [766, 532] on link "Enquire Now" at bounding box center [777, 538] width 150 height 42
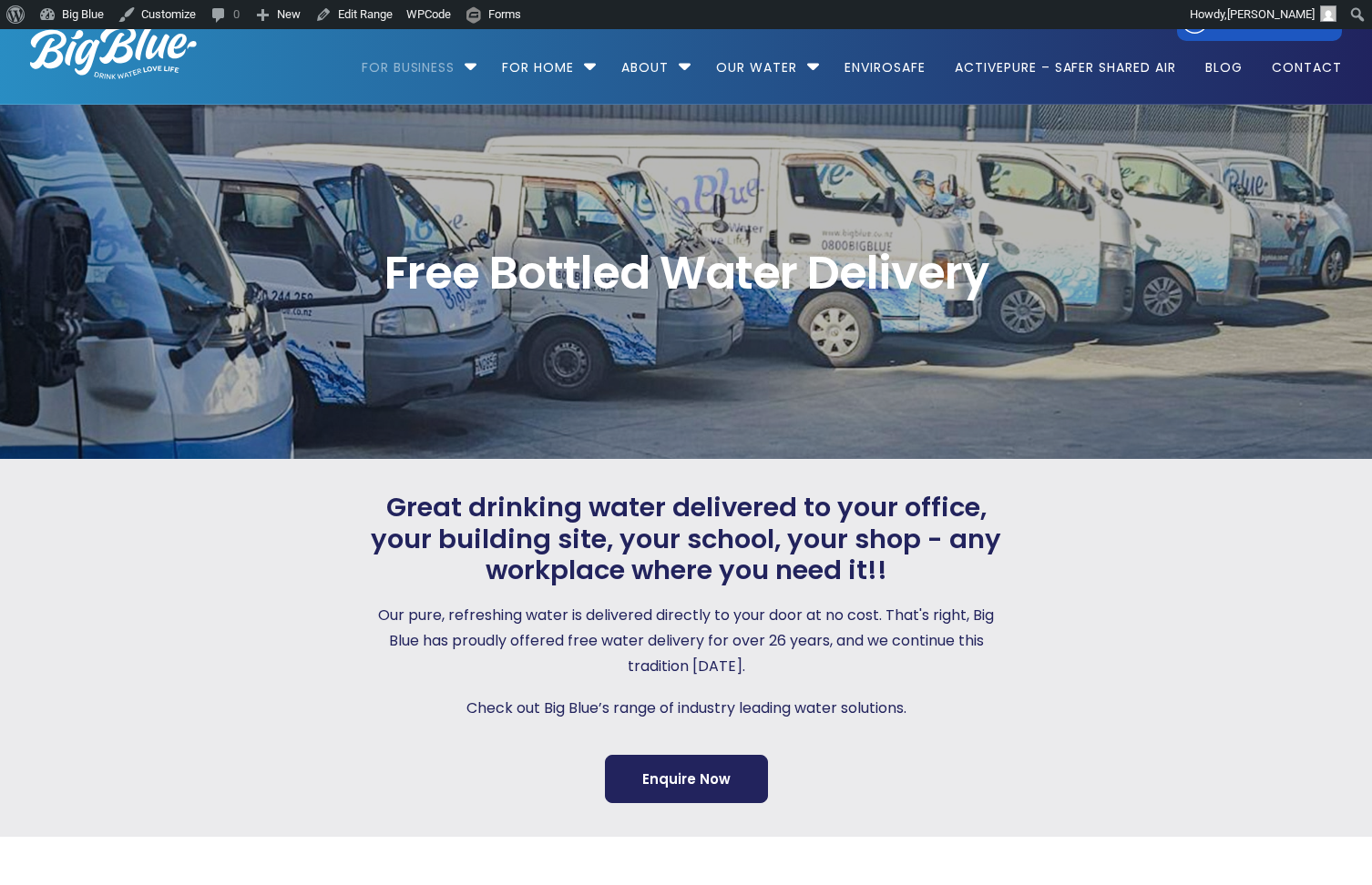
scroll to position [155, 0]
